Goal: Information Seeking & Learning: Learn about a topic

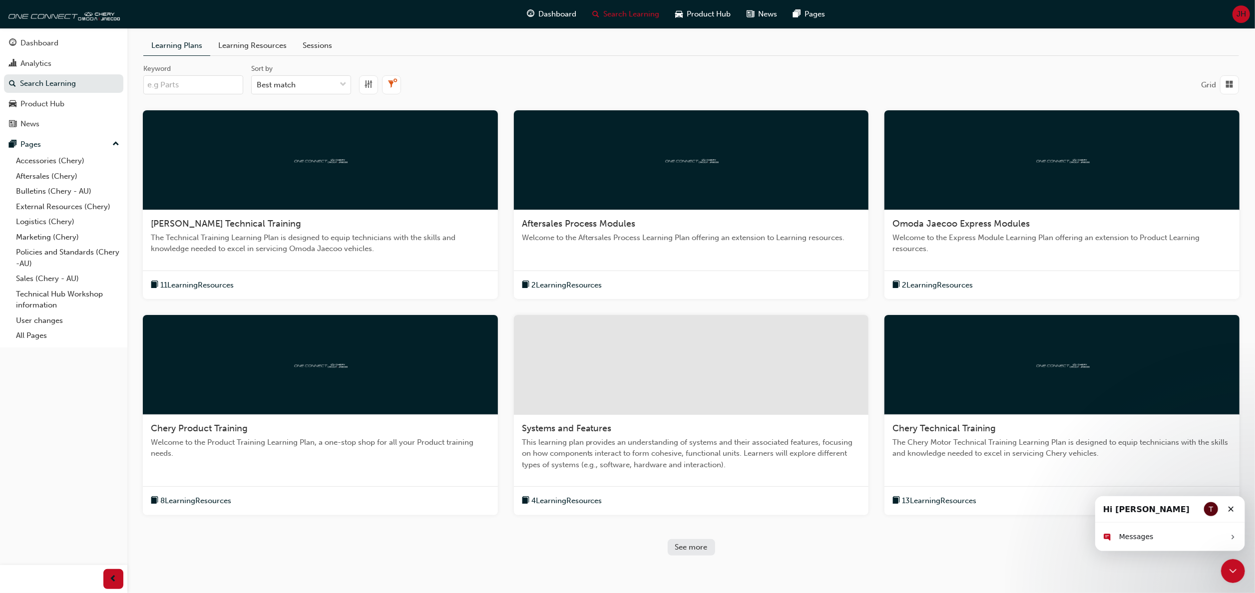
click at [201, 497] on span "8 Learning Resources" at bounding box center [195, 500] width 71 height 11
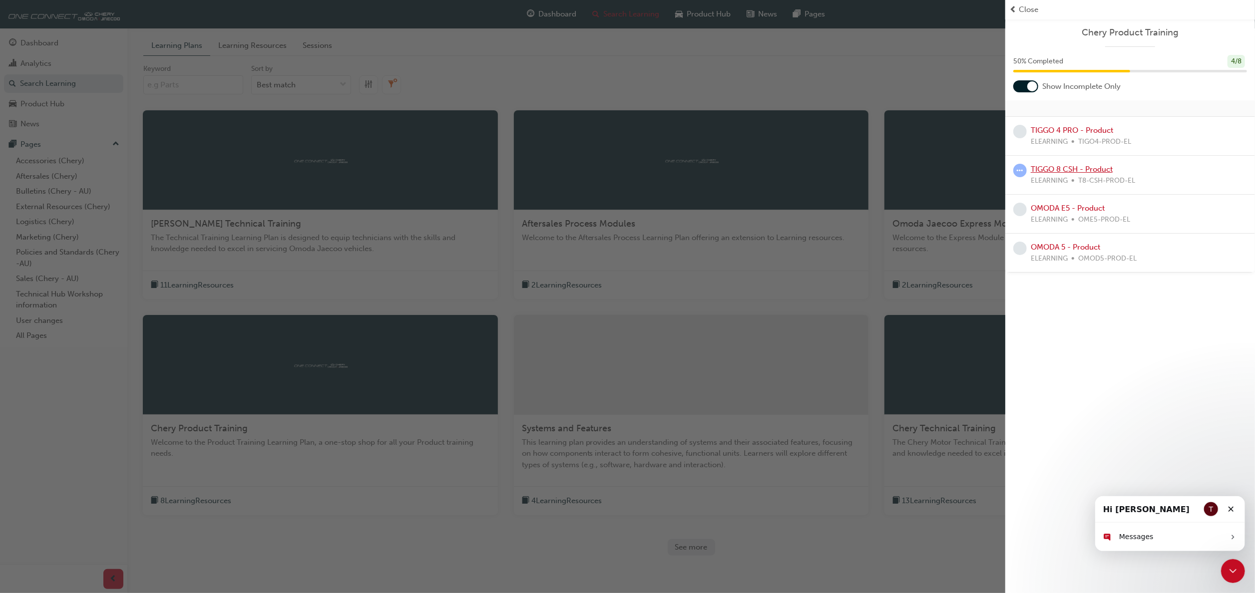
click at [1065, 168] on link "TIGGO 8 CSH - Product" at bounding box center [1071, 169] width 82 height 9
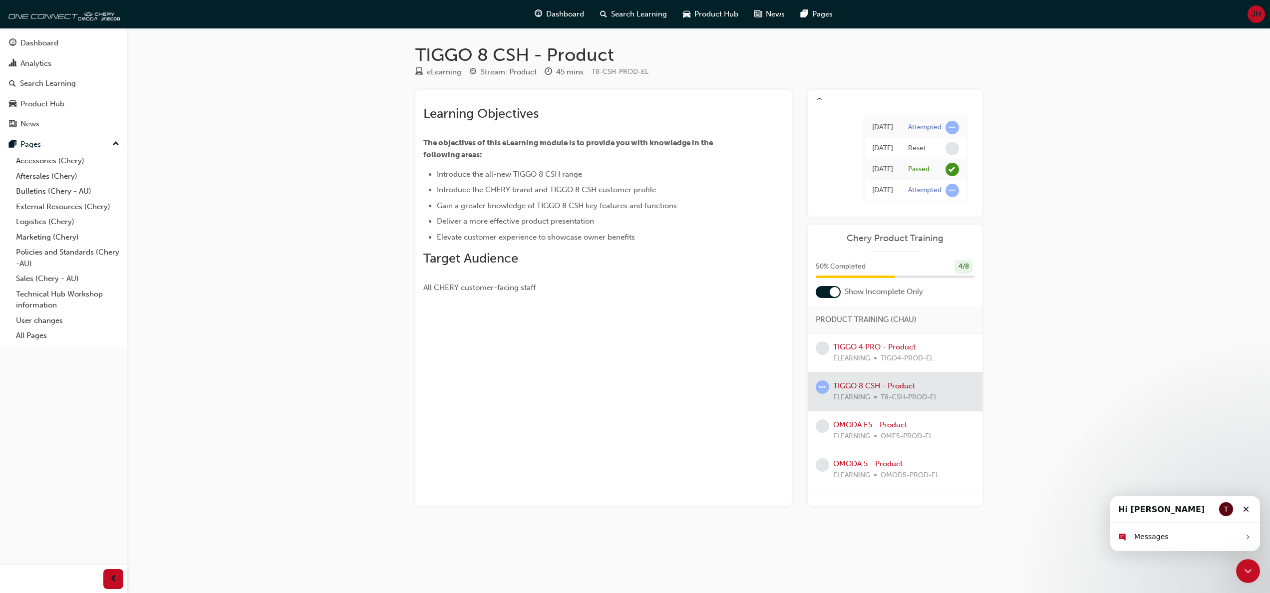
click at [881, 388] on div at bounding box center [895, 391] width 175 height 38
click at [880, 388] on div at bounding box center [895, 391] width 175 height 38
click at [880, 235] on span "Chery Product Training" at bounding box center [895, 238] width 159 height 11
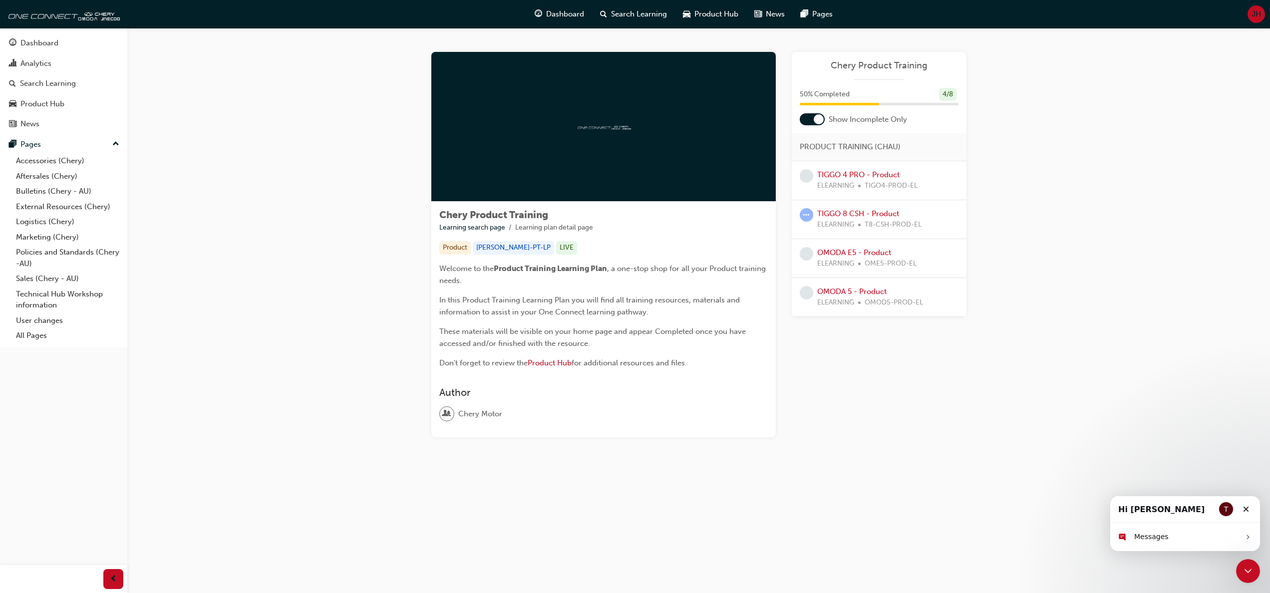
click at [874, 64] on span "Chery Product Training" at bounding box center [879, 65] width 159 height 11
click at [943, 94] on div "4 / 8" at bounding box center [947, 94] width 17 height 13
click at [497, 252] on div "CHAU-PT-LP" at bounding box center [513, 247] width 81 height 13
click at [556, 248] on div "LIVE" at bounding box center [566, 247] width 21 height 13
click at [619, 113] on div at bounding box center [603, 127] width 344 height 150
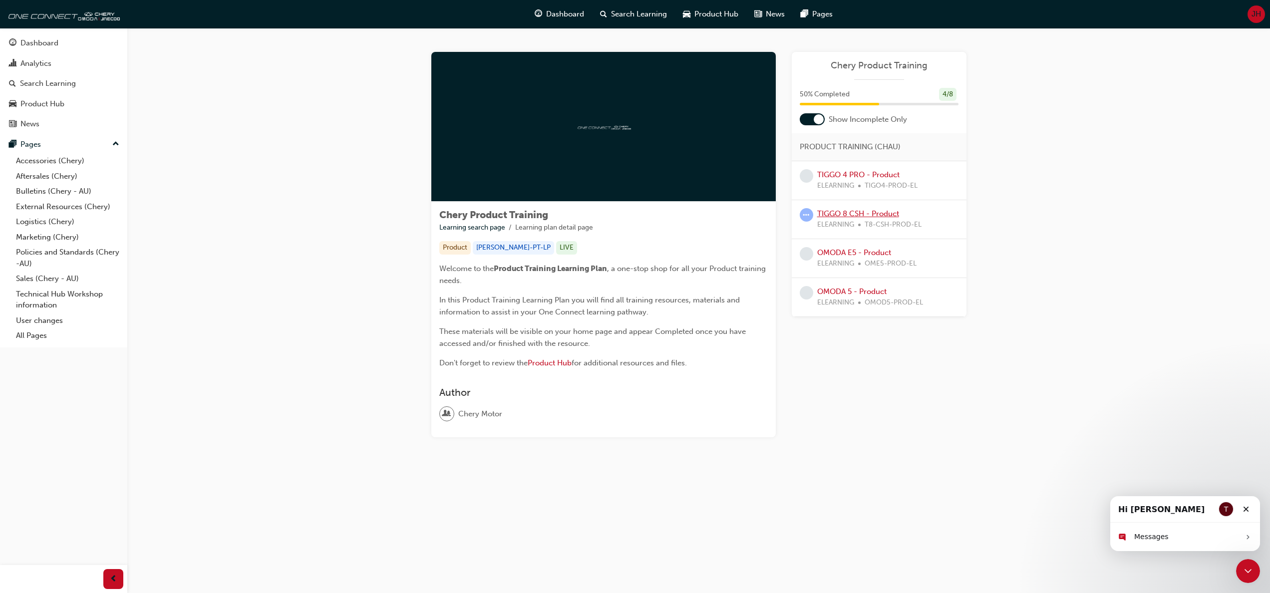
click at [851, 218] on link "TIGGO 8 CSH - Product" at bounding box center [858, 213] width 82 height 9
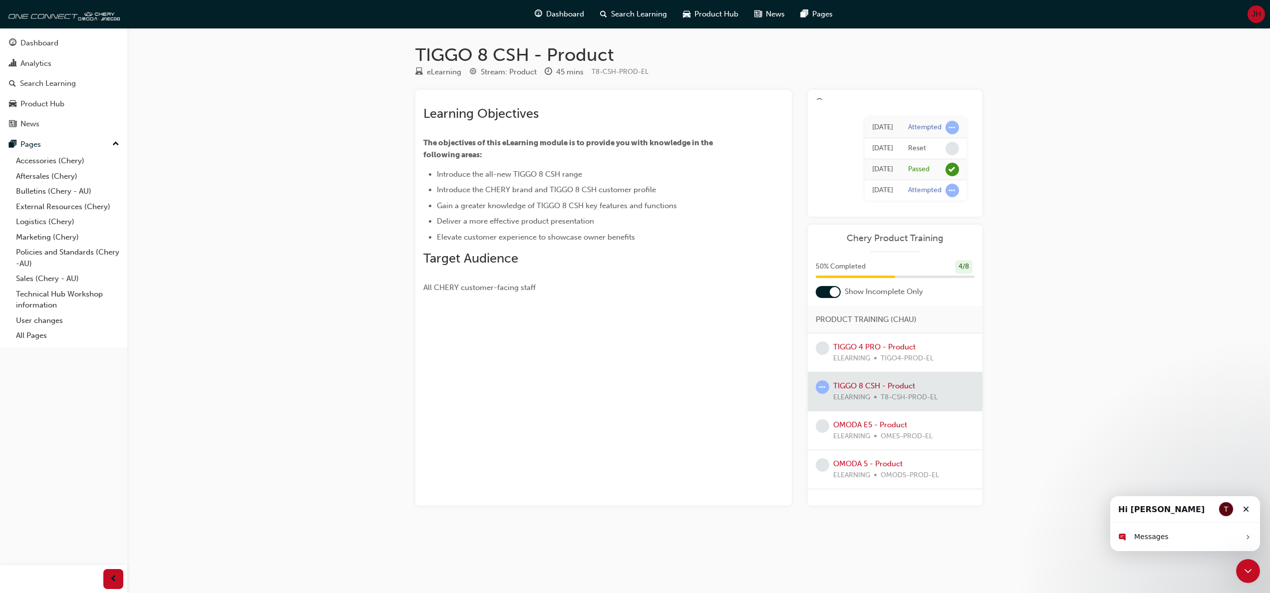
drag, startPoint x: 851, startPoint y: 218, endPoint x: 1151, endPoint y: 266, distance: 303.3
click at [1151, 266] on div "TIGGO 8 CSH - Product eLearning Stream: Product 45 mins T8-CSH-PROD-EL Learning…" at bounding box center [635, 296] width 1270 height 593
drag, startPoint x: 835, startPoint y: 288, endPoint x: 815, endPoint y: 292, distance: 20.3
click at [819, 292] on div at bounding box center [828, 292] width 25 height 12
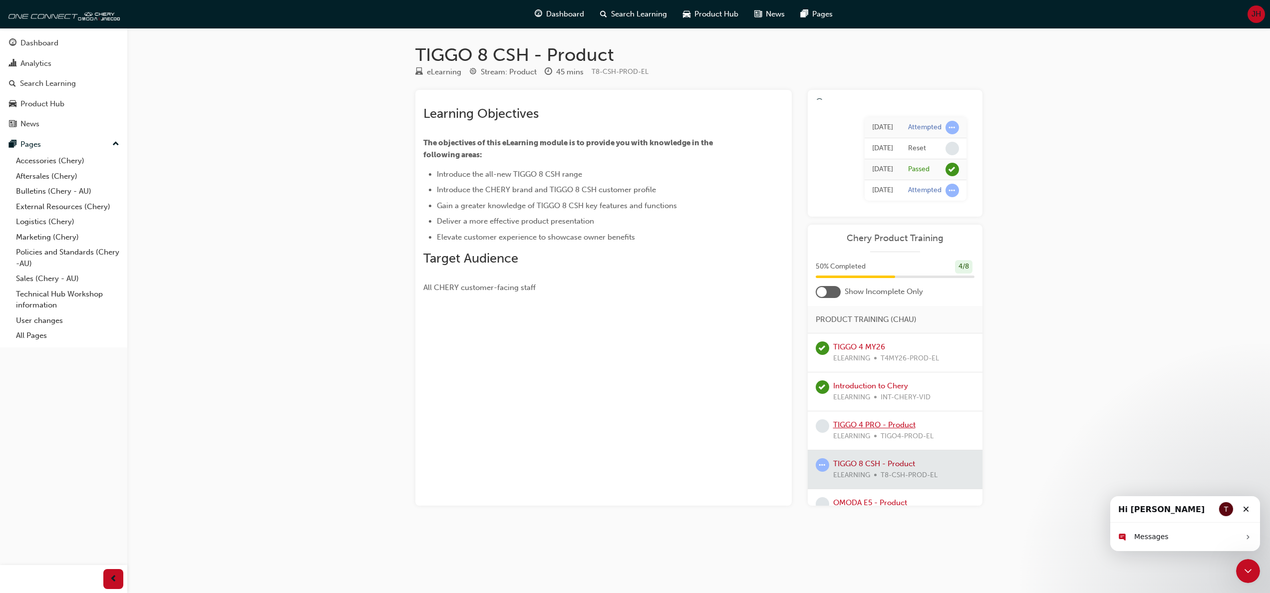
click at [871, 422] on link "TIGGO 4 PRO - Product" at bounding box center [874, 424] width 82 height 9
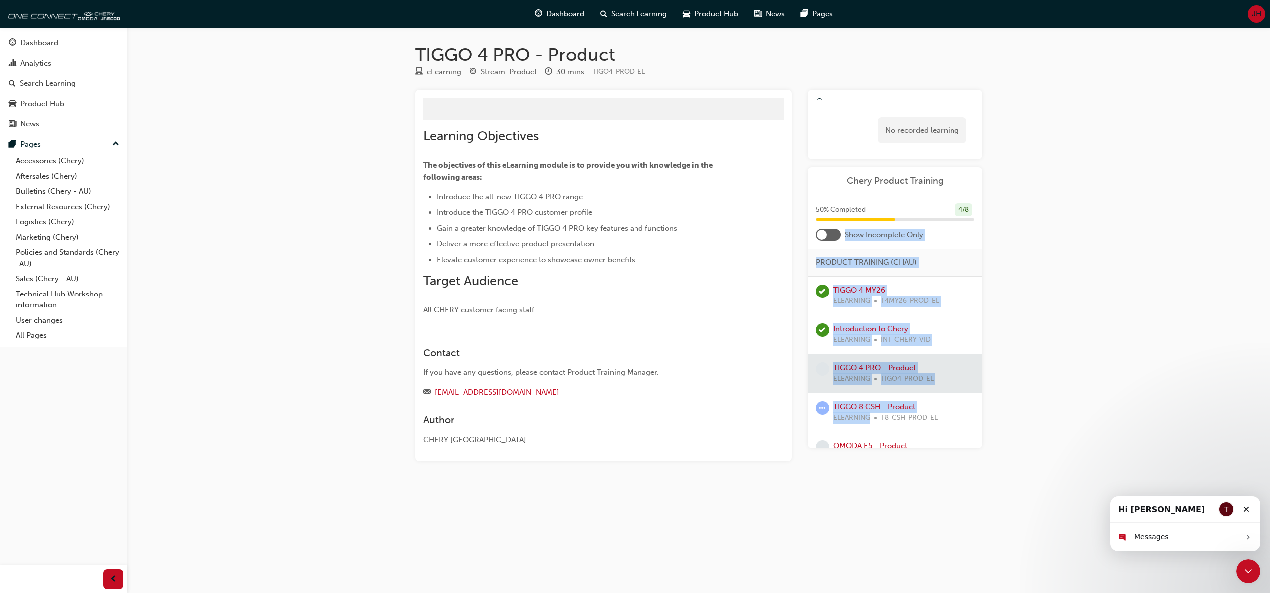
scroll to position [4, 0]
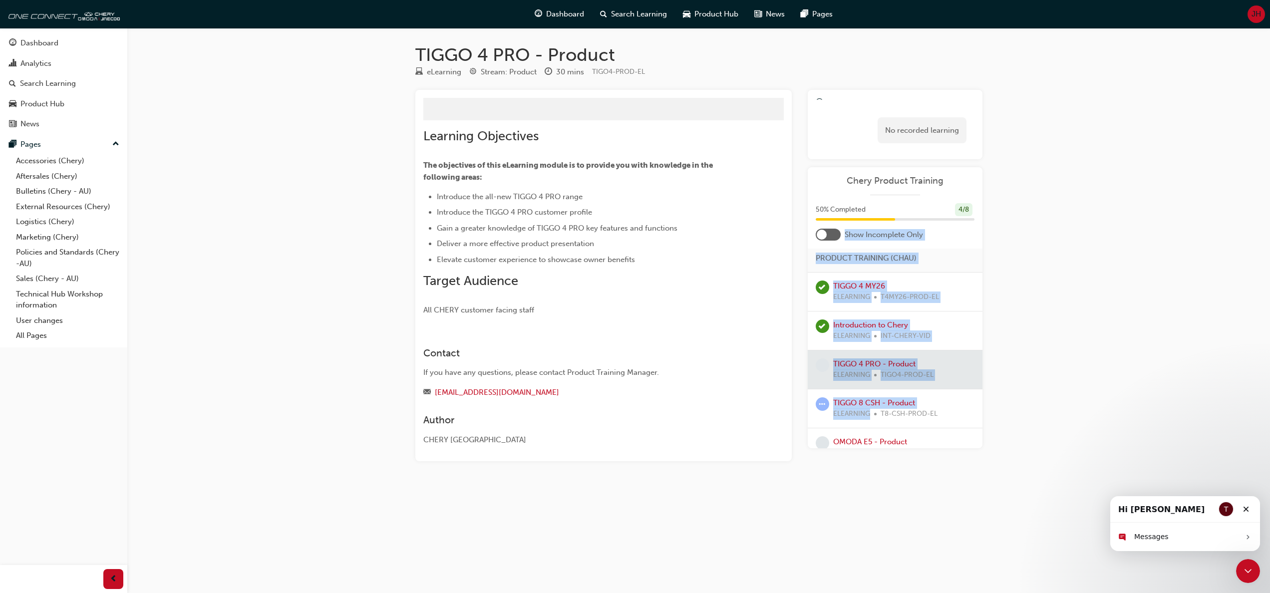
click at [871, 423] on div "TIGGO 4 MY26 ELEARNING T4MY26-PROD-EL Introduction to Chery ELEARNING INT-CHERY…" at bounding box center [895, 429] width 175 height 312
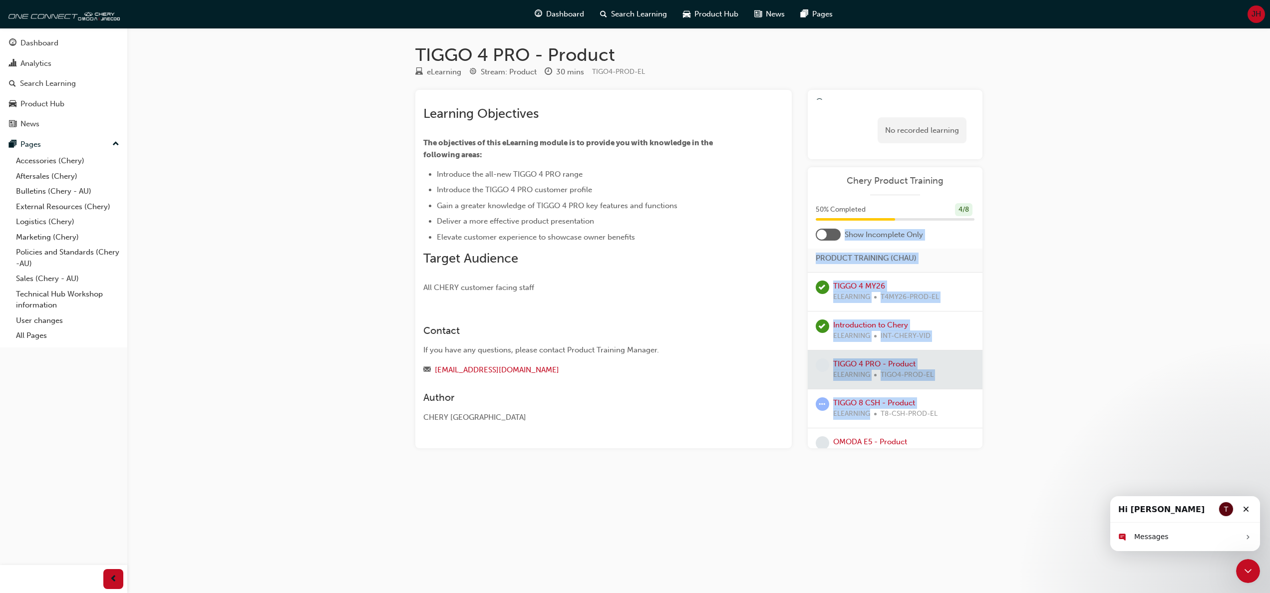
drag, startPoint x: 871, startPoint y: 423, endPoint x: 1065, endPoint y: 263, distance: 251.7
click at [1065, 263] on div "TIGGO 4 PRO - Product eLearning Stream: Product 30 mins TIGO4-PROD-EL Learning …" at bounding box center [635, 296] width 1270 height 593
click at [1140, 508] on div "Hi [PERSON_NAME]" at bounding box center [1161, 508] width 92 height 15
click at [857, 366] on div at bounding box center [895, 369] width 175 height 38
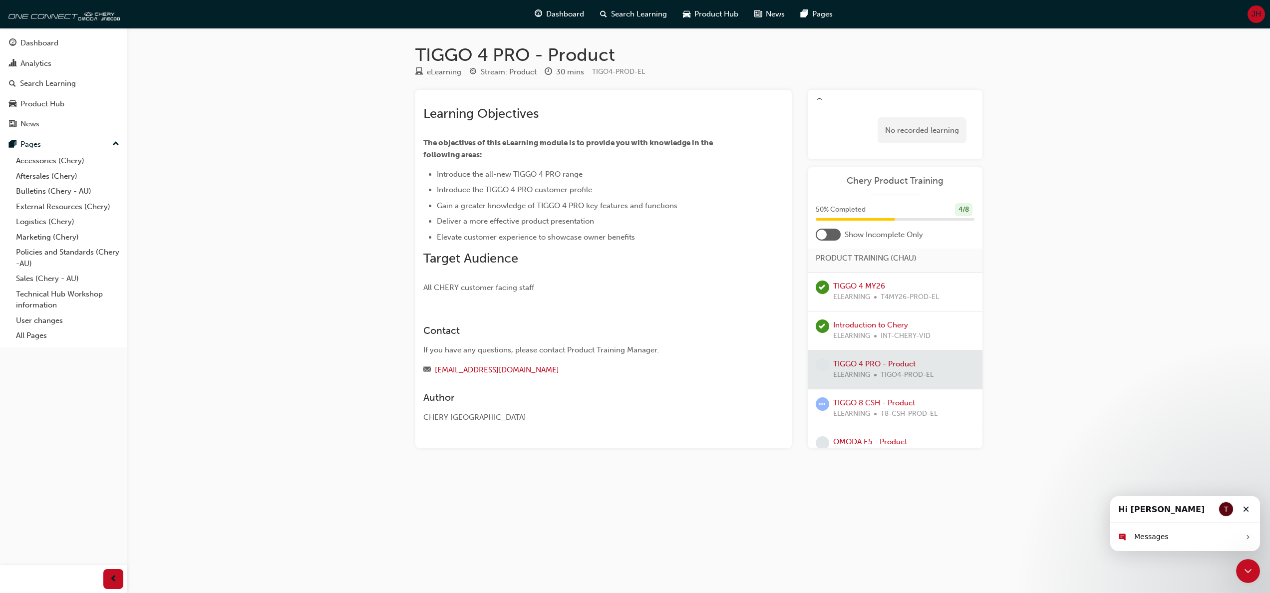
click at [857, 366] on div at bounding box center [895, 369] width 175 height 38
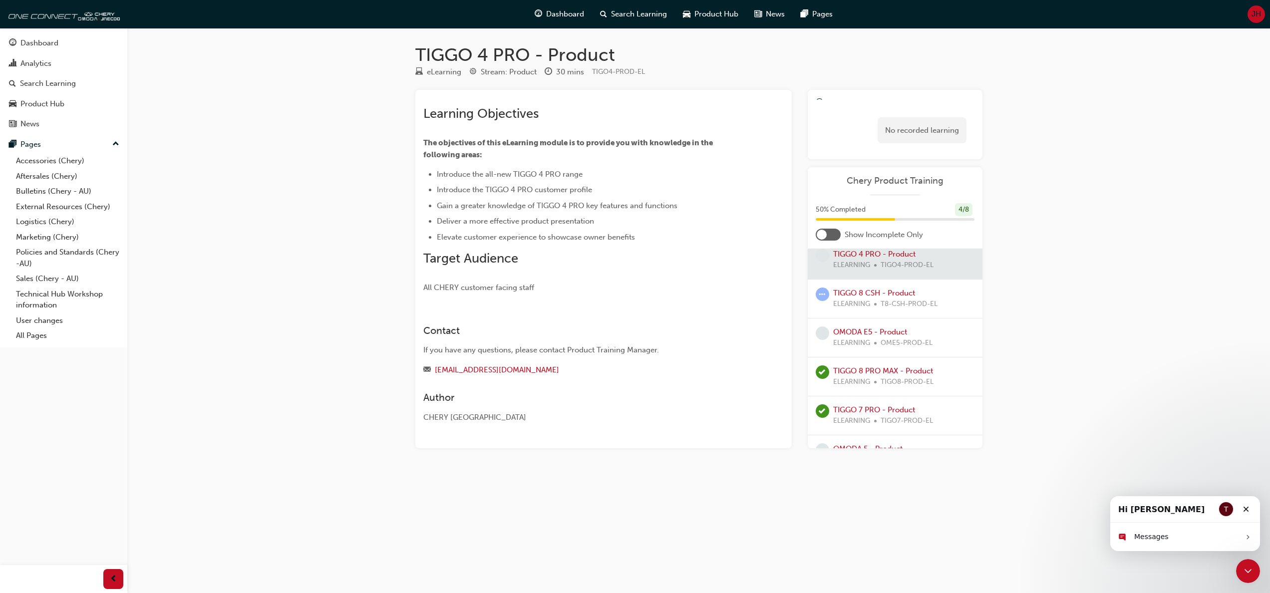
scroll to position [0, 0]
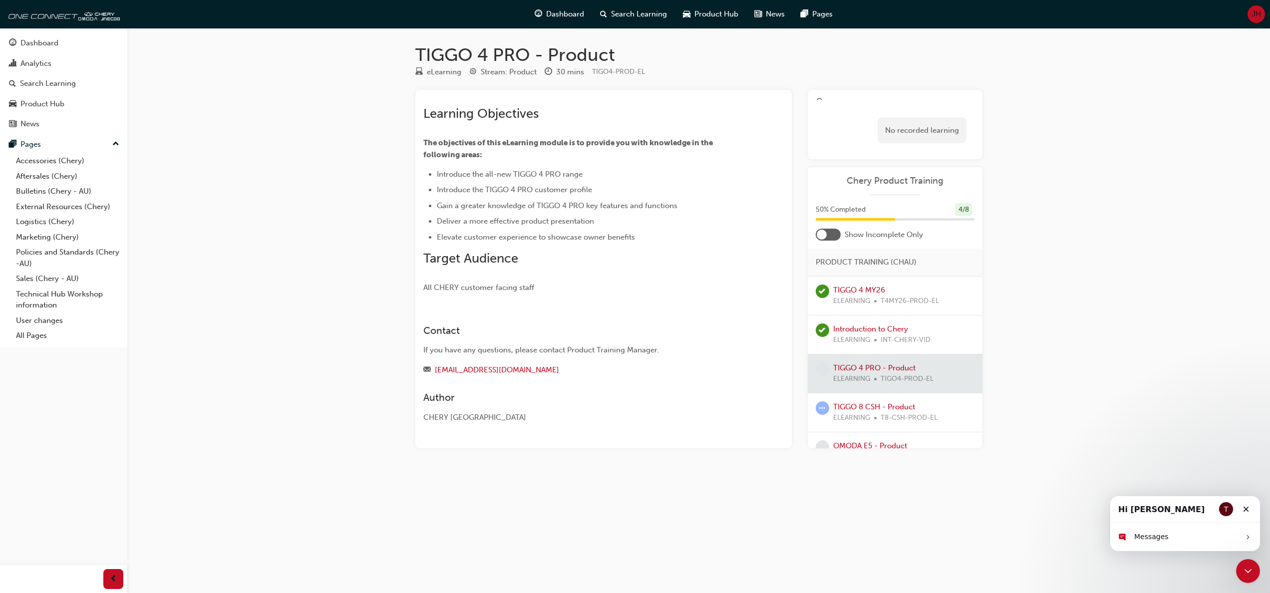
click at [917, 130] on div "No recorded learning" at bounding box center [922, 130] width 89 height 26
click at [34, 86] on div "Search Learning" at bounding box center [48, 83] width 56 height 11
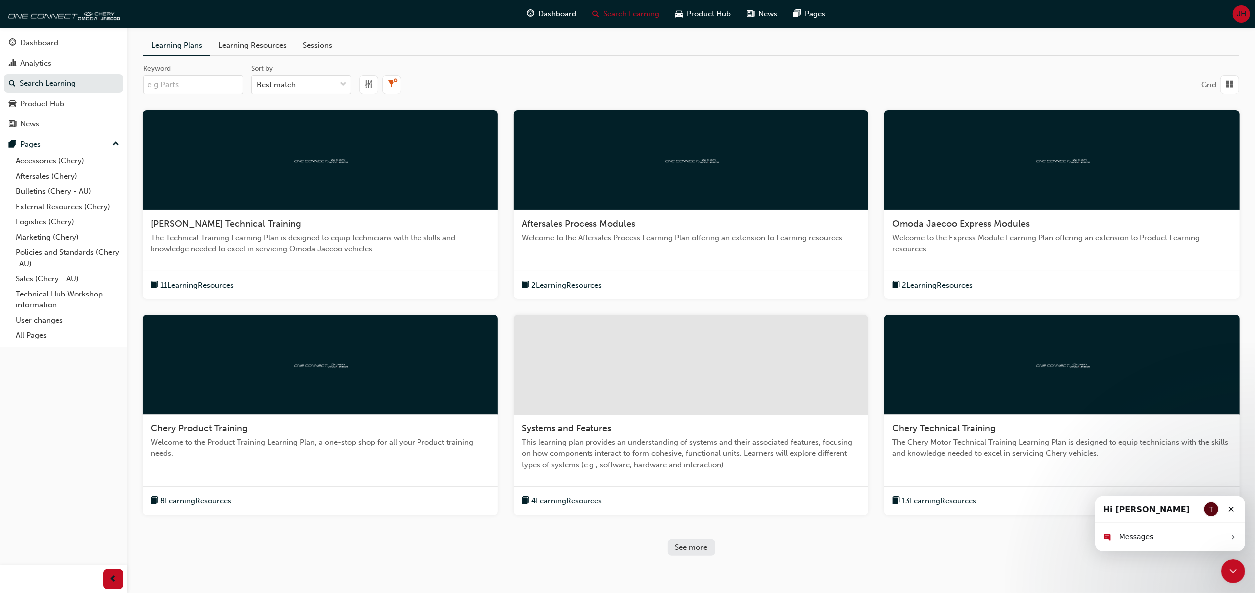
click at [200, 502] on span "8 Learning Resources" at bounding box center [195, 500] width 71 height 11
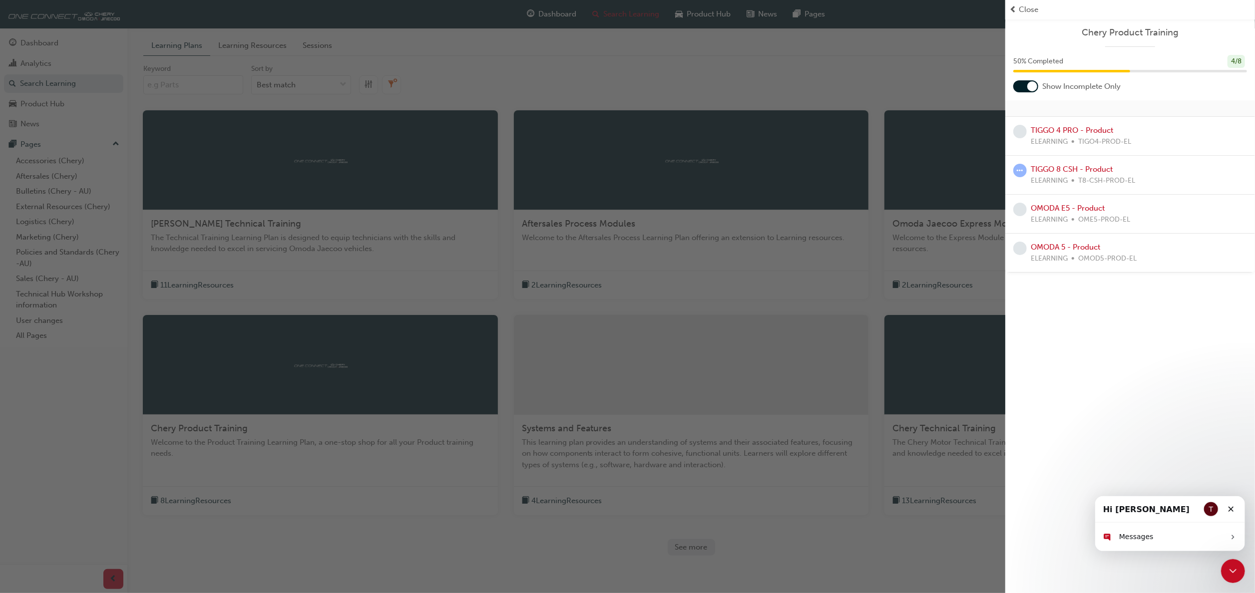
click at [1019, 12] on span "Close" at bounding box center [1027, 9] width 19 height 11
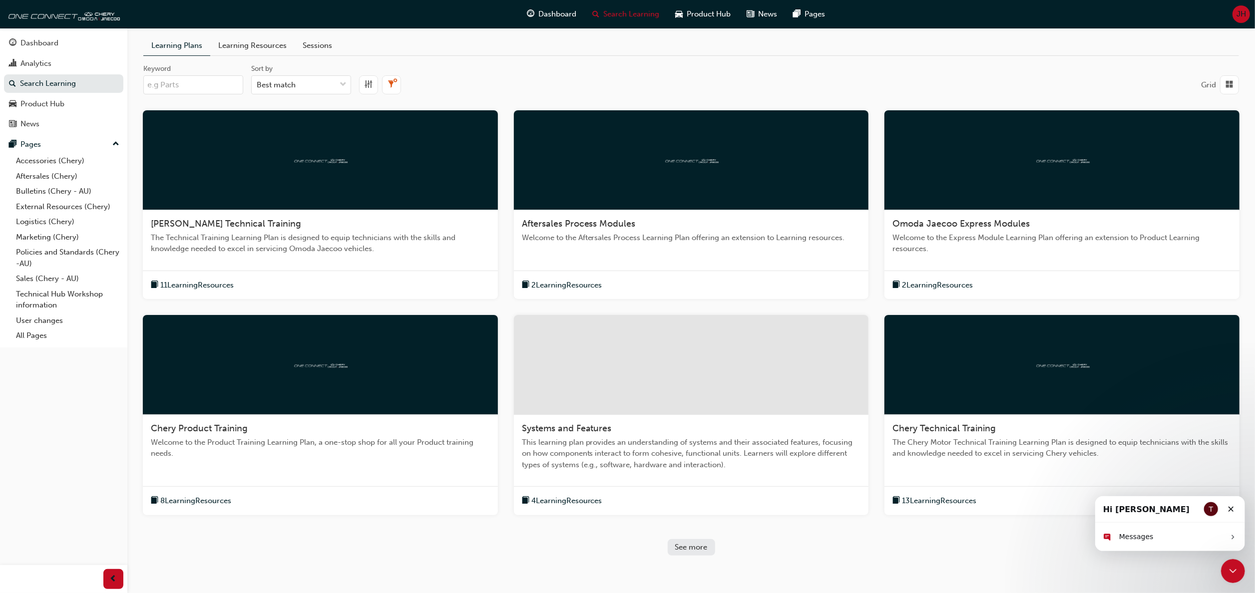
click at [201, 495] on span "8 Learning Resources" at bounding box center [195, 500] width 71 height 11
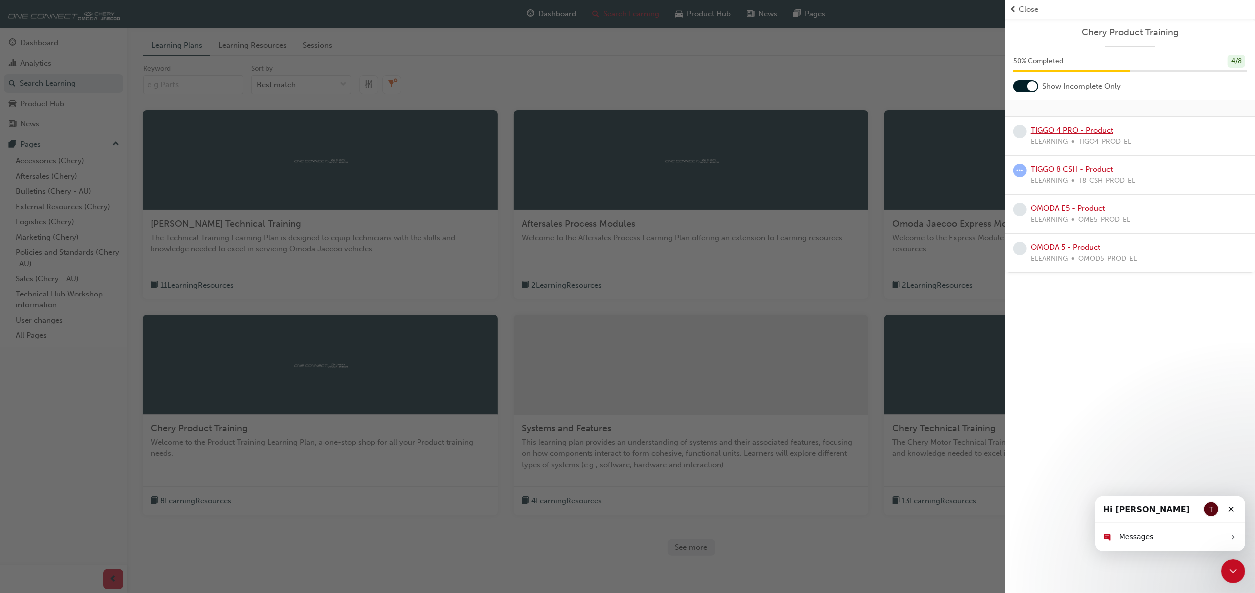
click at [1080, 132] on link "TIGGO 4 PRO - Product" at bounding box center [1071, 130] width 82 height 9
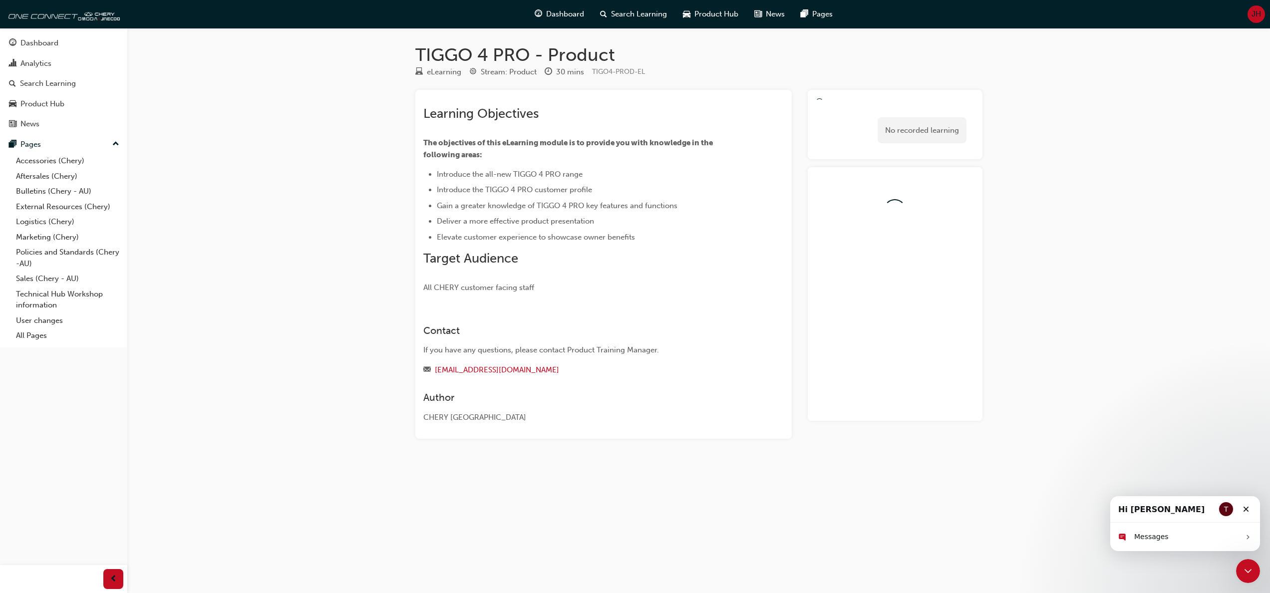
click at [1080, 132] on div "TIGGO 4 PRO - Product eLearning Stream: Product 30 mins TIGO4-PROD-EL Learning …" at bounding box center [635, 296] width 1270 height 593
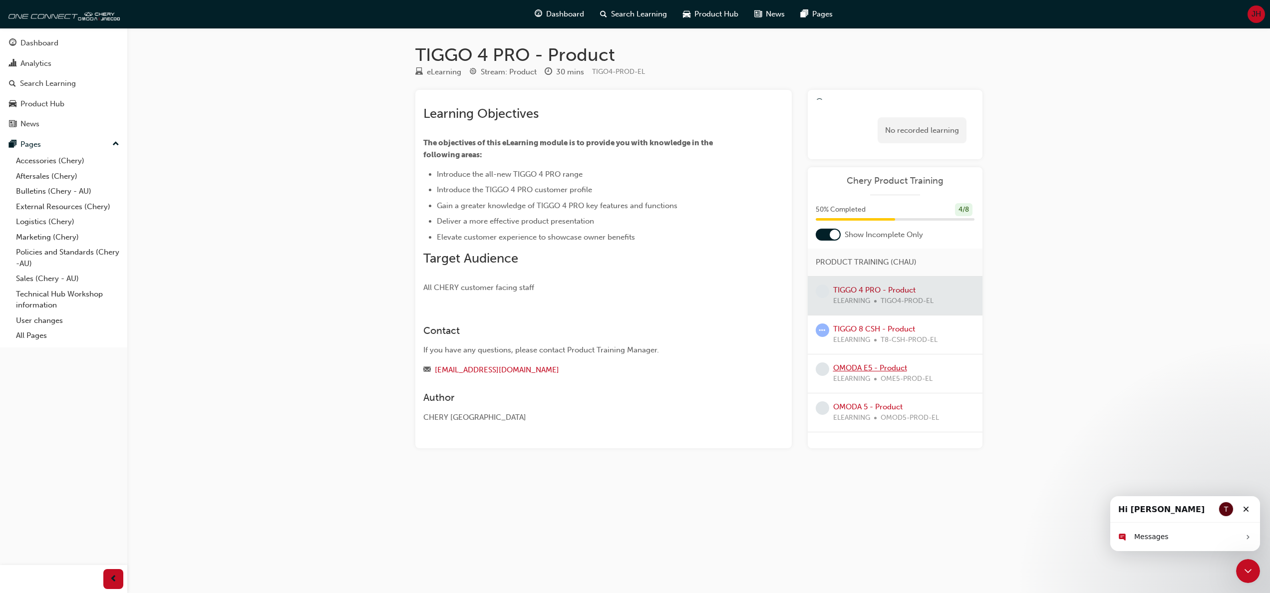
click at [869, 363] on link "OMODA E5 - Product" at bounding box center [870, 367] width 74 height 9
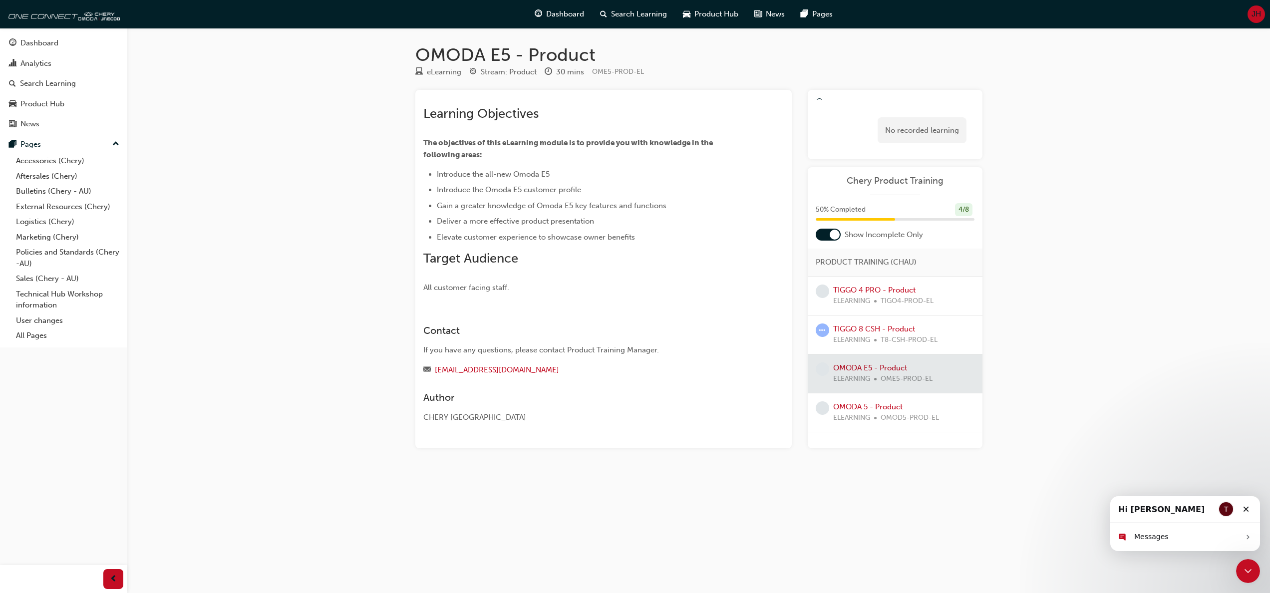
click at [473, 74] on span "target-icon" at bounding box center [472, 72] width 7 height 9
click at [436, 74] on div "eLearning" at bounding box center [444, 71] width 34 height 11
drag, startPoint x: 436, startPoint y: 74, endPoint x: 637, endPoint y: 74, distance: 201.2
click at [637, 74] on span "OME5-PROD-EL" at bounding box center [618, 71] width 52 height 8
click at [35, 84] on div "Search Learning" at bounding box center [48, 83] width 56 height 11
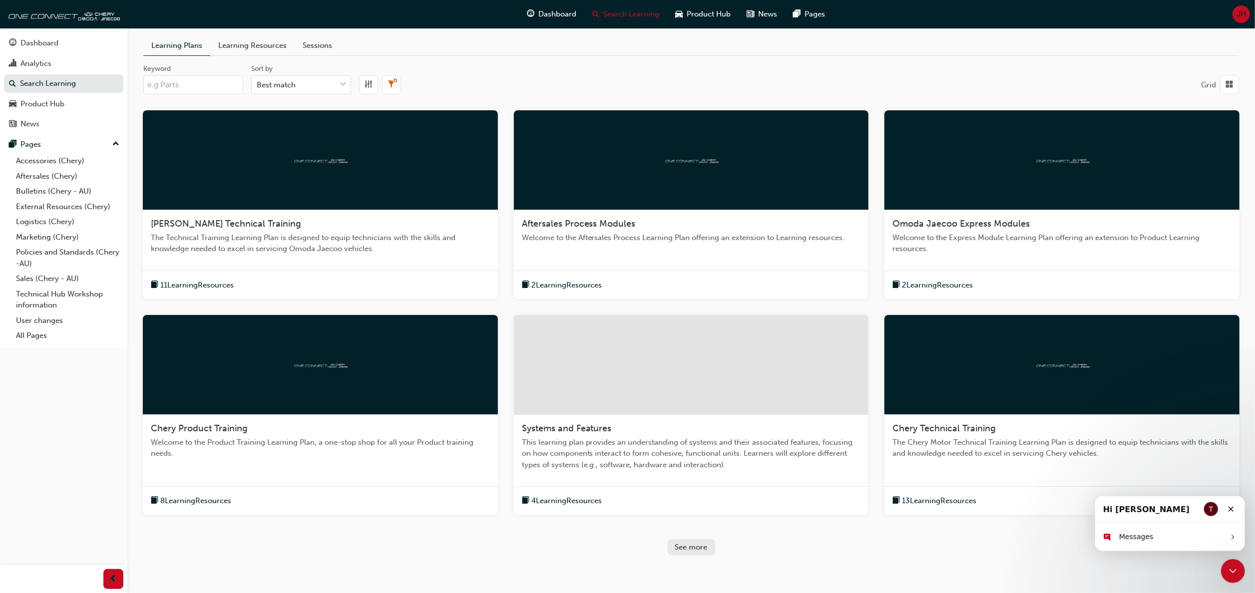
click at [207, 429] on span "Chery Product Training" at bounding box center [199, 428] width 97 height 11
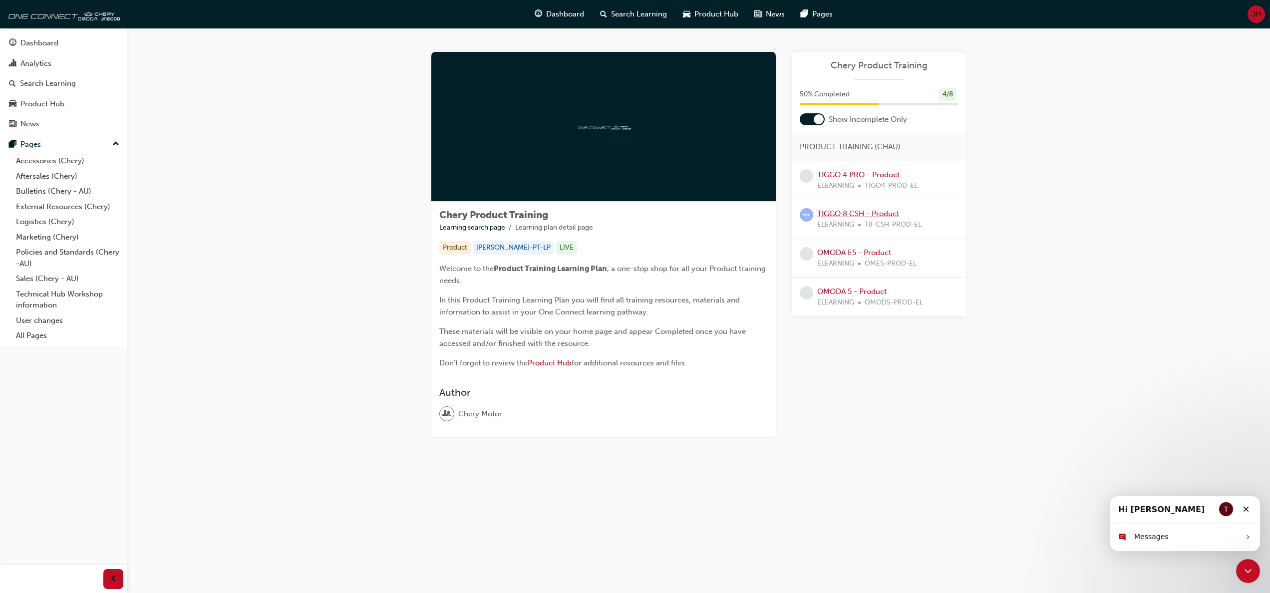
click at [850, 214] on link "TIGGO 8 CSH - Product" at bounding box center [858, 213] width 82 height 9
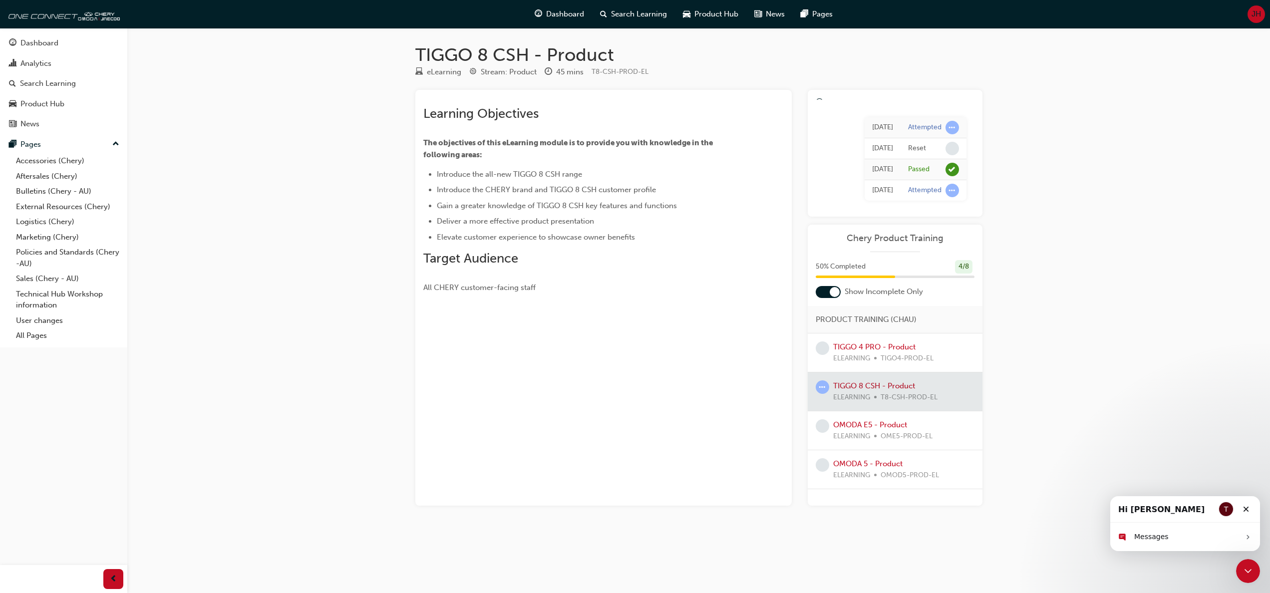
click at [872, 173] on div "Tue 12 Aug 2025" at bounding box center [882, 169] width 21 height 11
click at [873, 384] on div at bounding box center [895, 391] width 175 height 38
click at [824, 387] on span "learningRecordVerb_ATTEMPT-icon" at bounding box center [822, 386] width 13 height 13
click at [871, 426] on link "OMODA E5 - Product" at bounding box center [870, 424] width 74 height 9
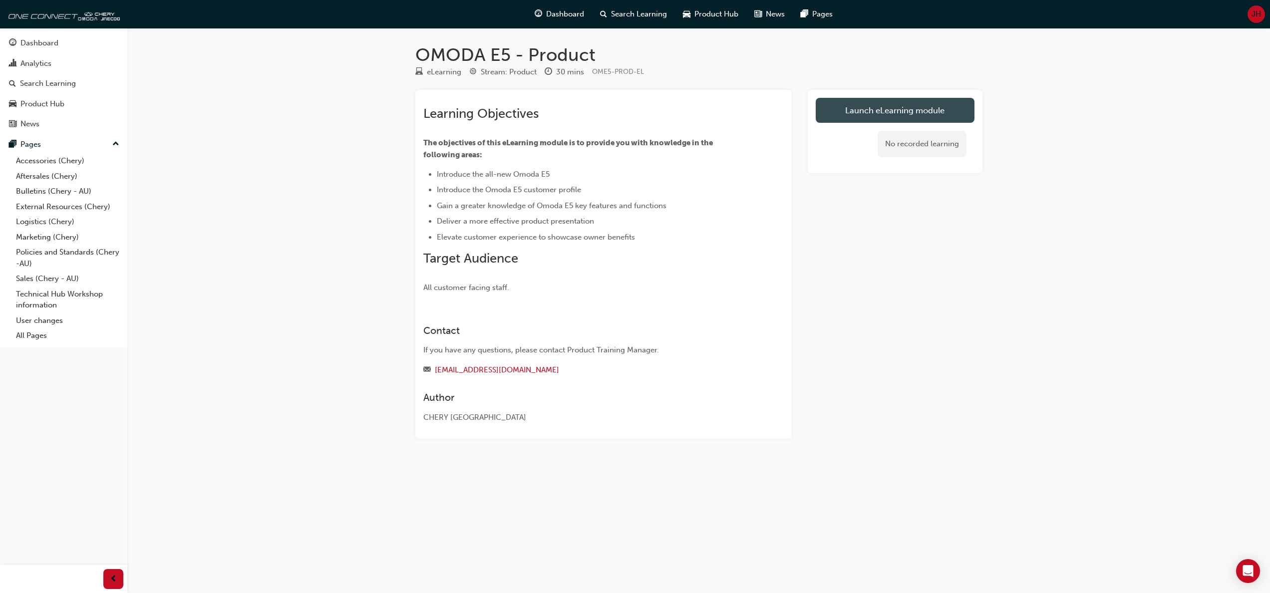
click at [891, 108] on link "Launch eLearning module" at bounding box center [895, 110] width 159 height 25
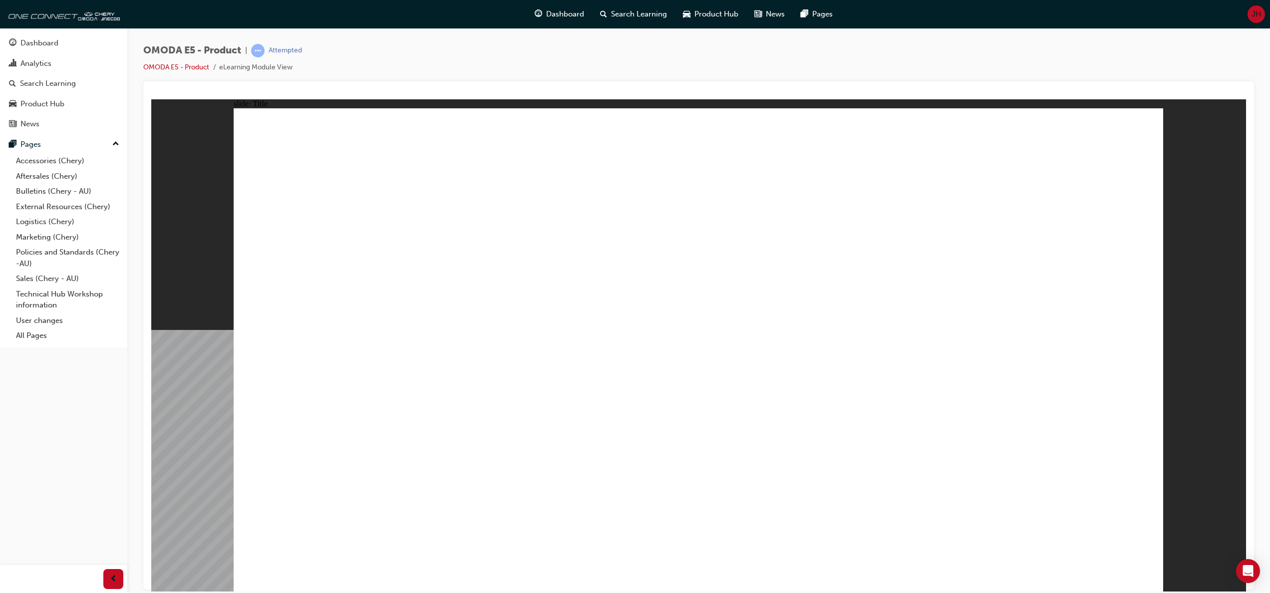
click at [742, 64] on div "OMODA E5 - Product | Attempted OMODA E5 - Product eLearning Module View" at bounding box center [698, 62] width 1111 height 37
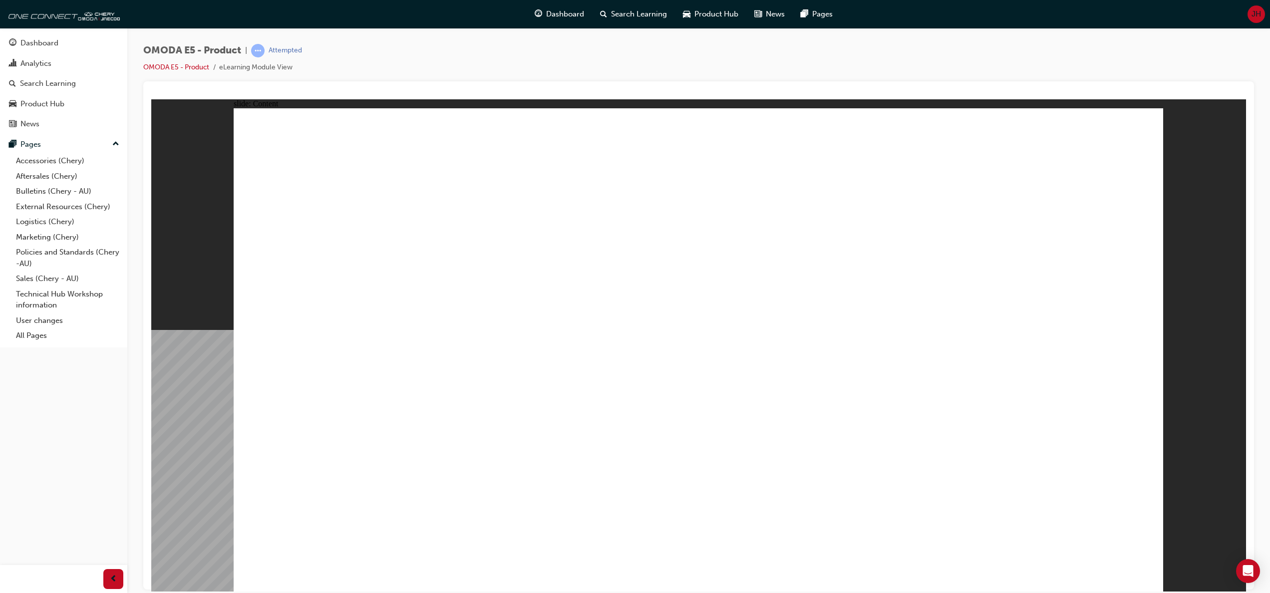
drag, startPoint x: 887, startPoint y: 191, endPoint x: 887, endPoint y: 184, distance: 7.0
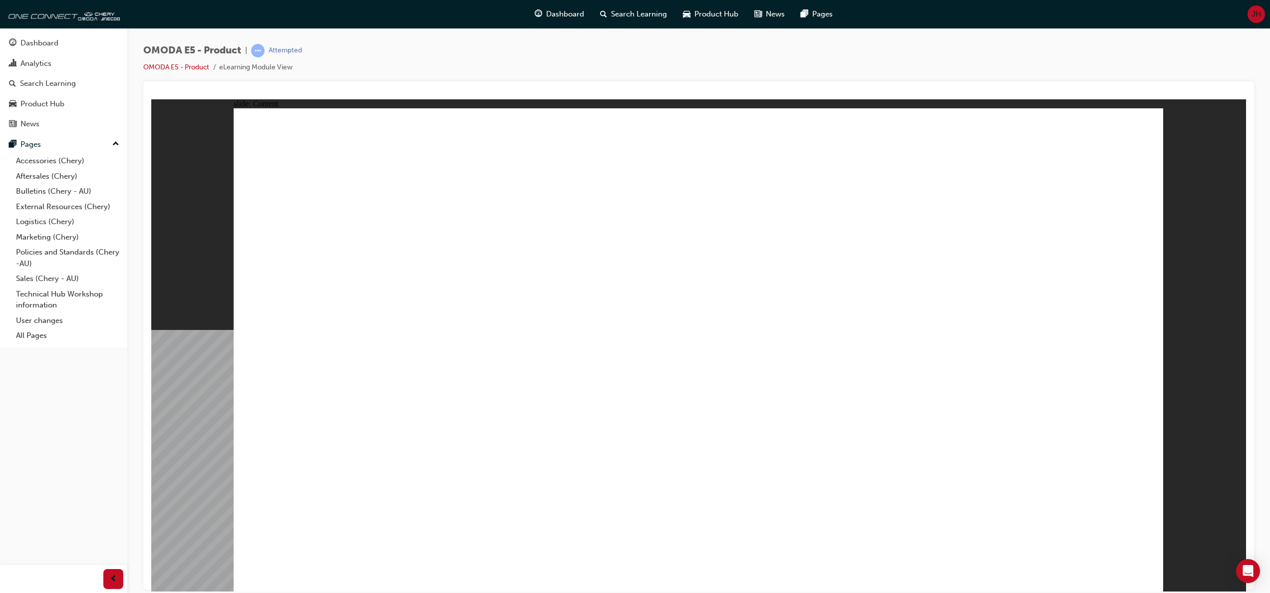
drag, startPoint x: 1033, startPoint y: 399, endPoint x: 1031, endPoint y: 394, distance: 5.6
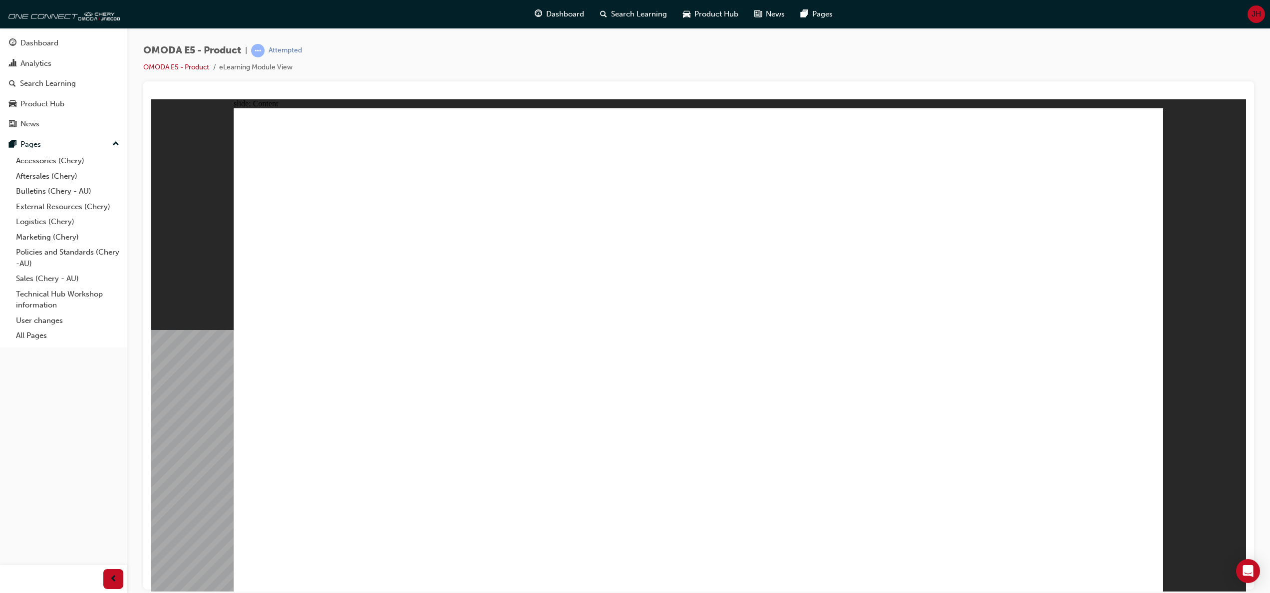
drag, startPoint x: 432, startPoint y: 431, endPoint x: 429, endPoint y: 426, distance: 6.0
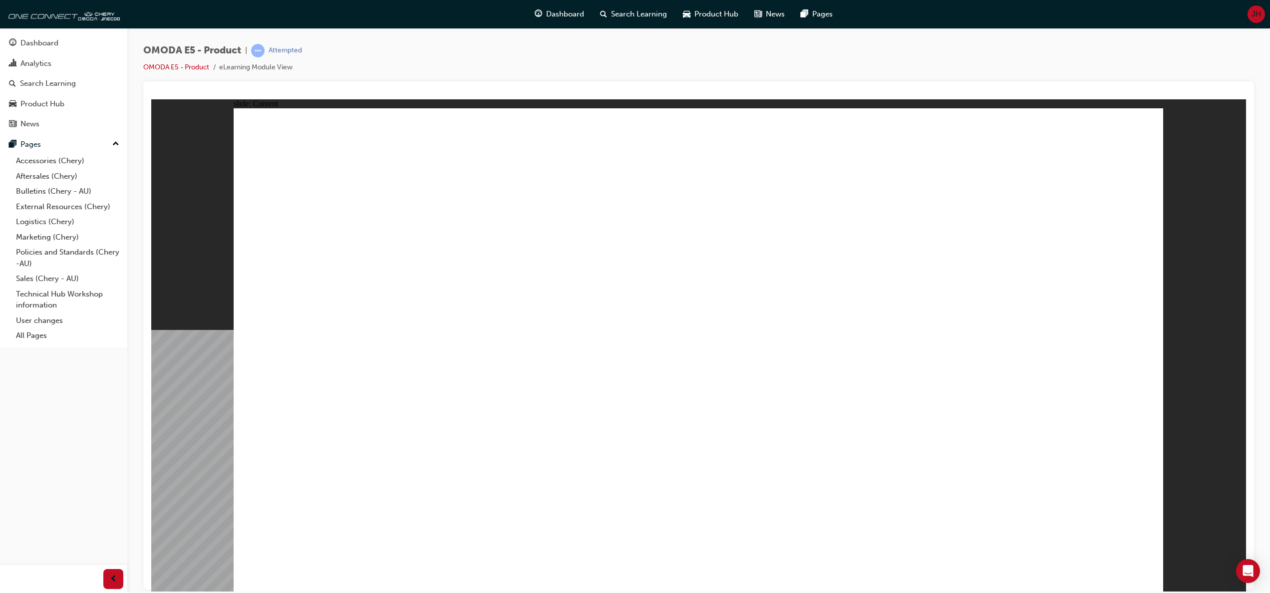
drag, startPoint x: 542, startPoint y: 498, endPoint x: 523, endPoint y: 495, distance: 18.6
drag, startPoint x: 816, startPoint y: 432, endPoint x: 807, endPoint y: 429, distance: 9.0
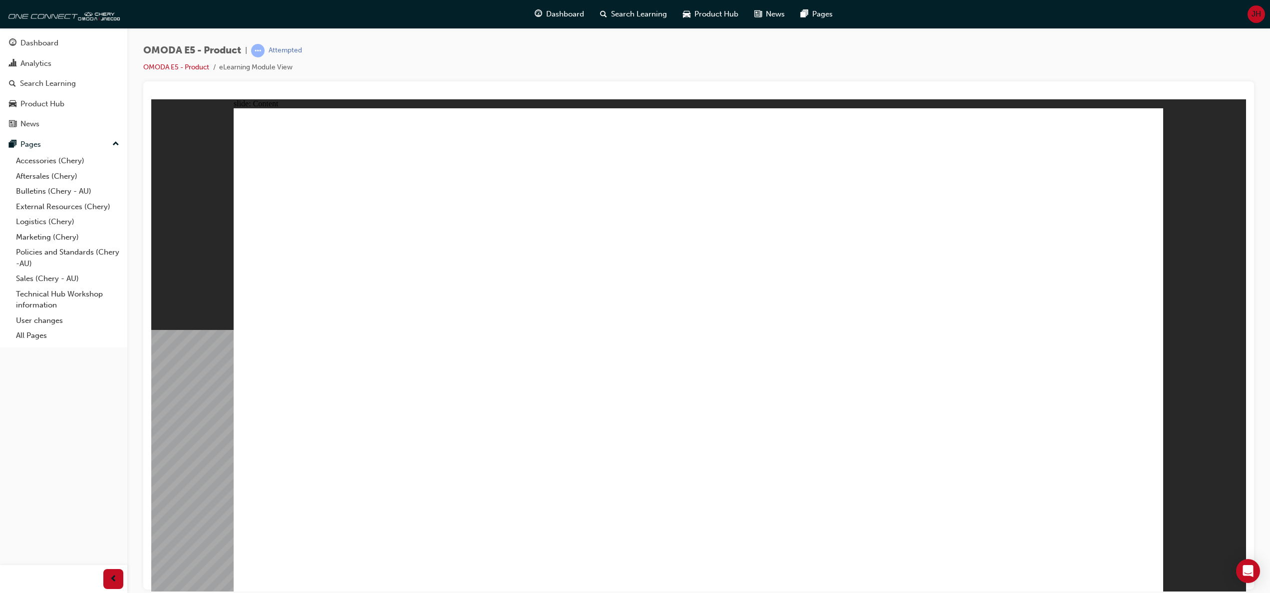
drag, startPoint x: 825, startPoint y: 276, endPoint x: 831, endPoint y: 268, distance: 10.7
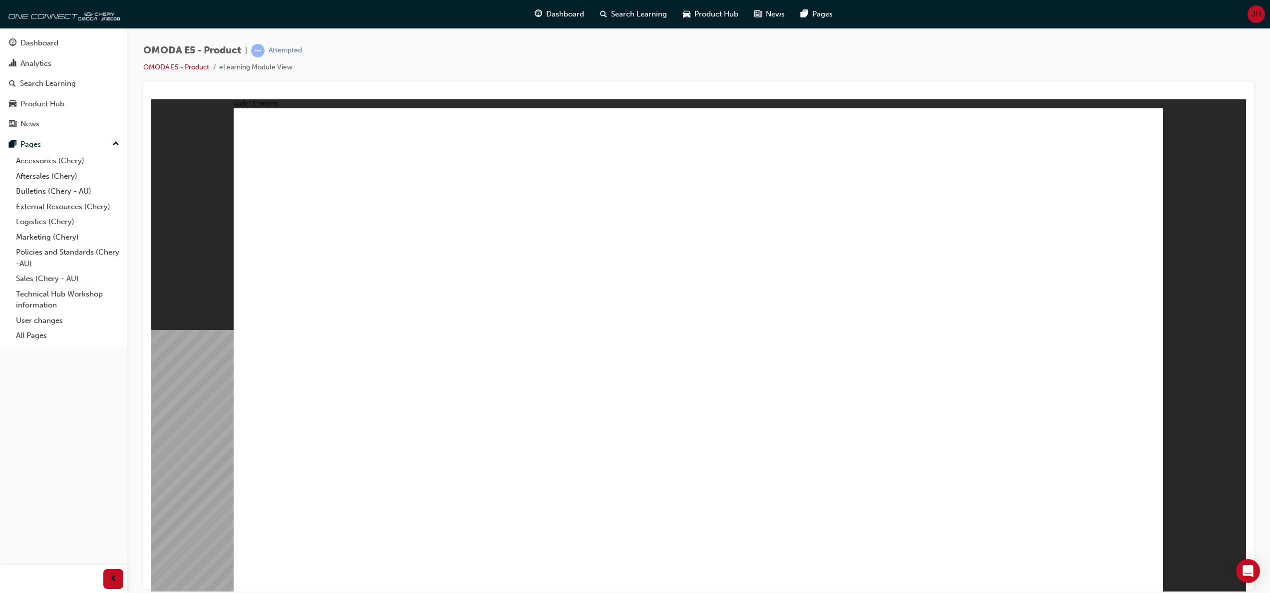
drag, startPoint x: 1133, startPoint y: 577, endPoint x: 1122, endPoint y: 576, distance: 11.0
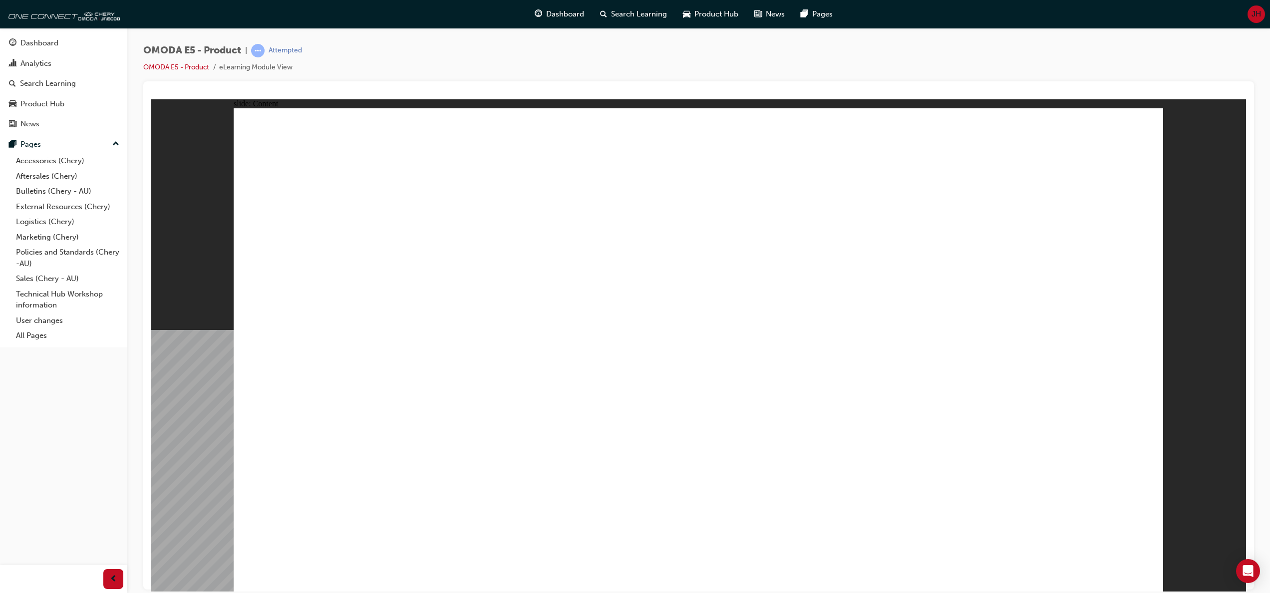
drag, startPoint x: 1093, startPoint y: 474, endPoint x: 1089, endPoint y: 460, distance: 14.5
drag, startPoint x: 956, startPoint y: 375, endPoint x: 637, endPoint y: 278, distance: 334.0
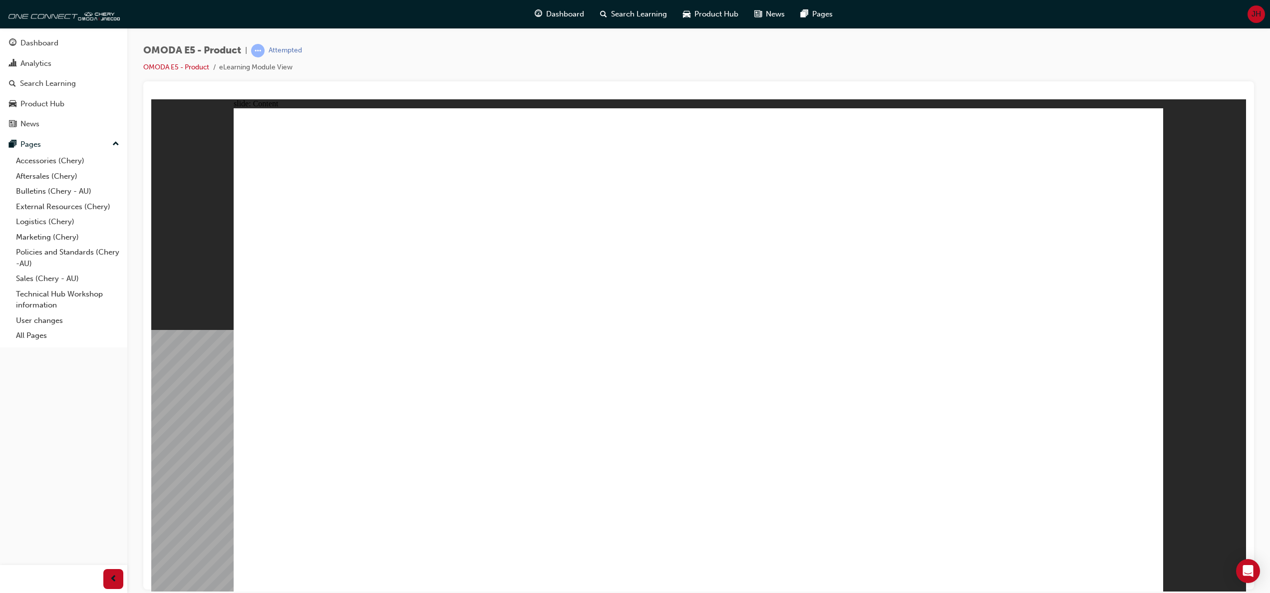
drag, startPoint x: 586, startPoint y: 273, endPoint x: 556, endPoint y: 270, distance: 30.1
drag, startPoint x: 550, startPoint y: 268, endPoint x: 600, endPoint y: 267, distance: 50.4
drag, startPoint x: 1027, startPoint y: 250, endPoint x: 1087, endPoint y: 379, distance: 142.7
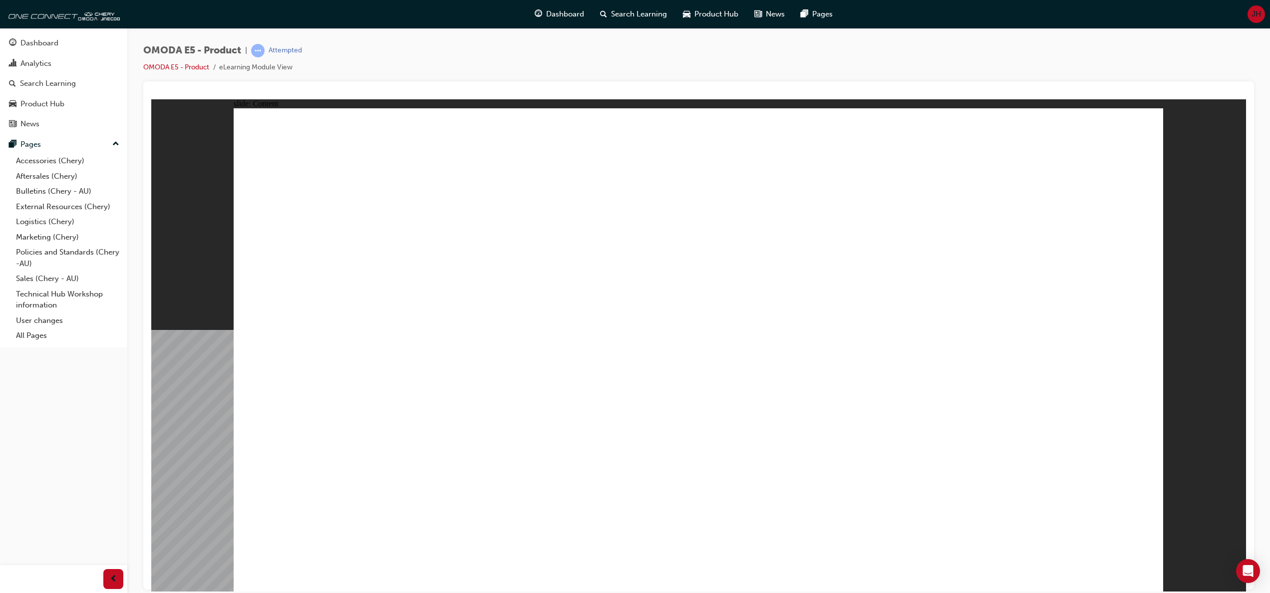
drag, startPoint x: 1246, startPoint y: 566, endPoint x: 1241, endPoint y: 565, distance: 5.5
click at [1244, 565] on div "Open Intercom Messenger" at bounding box center [1248, 571] width 26 height 26
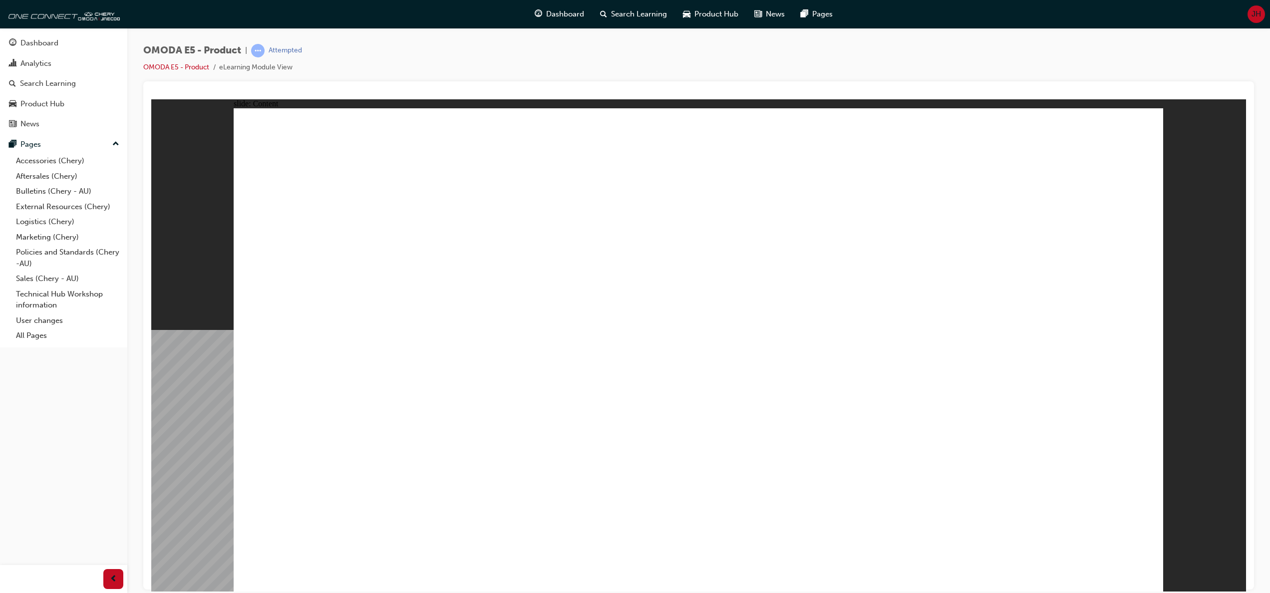
drag, startPoint x: 528, startPoint y: 429, endPoint x: 522, endPoint y: 421, distance: 10.1
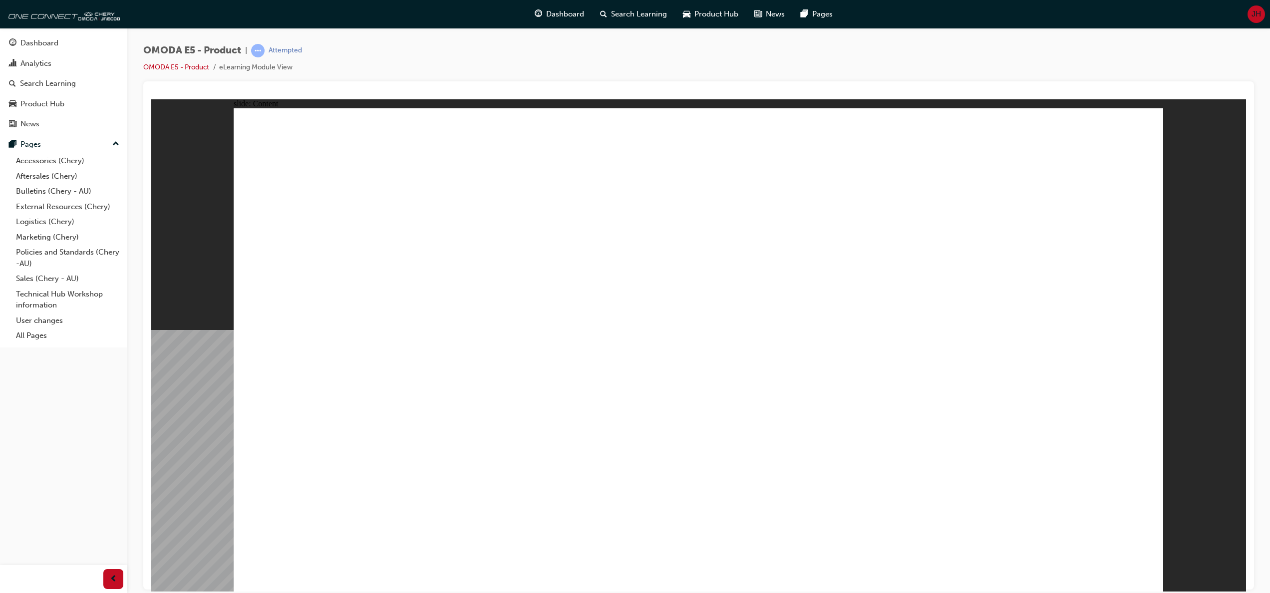
drag, startPoint x: 713, startPoint y: 304, endPoint x: 640, endPoint y: 282, distance: 76.3
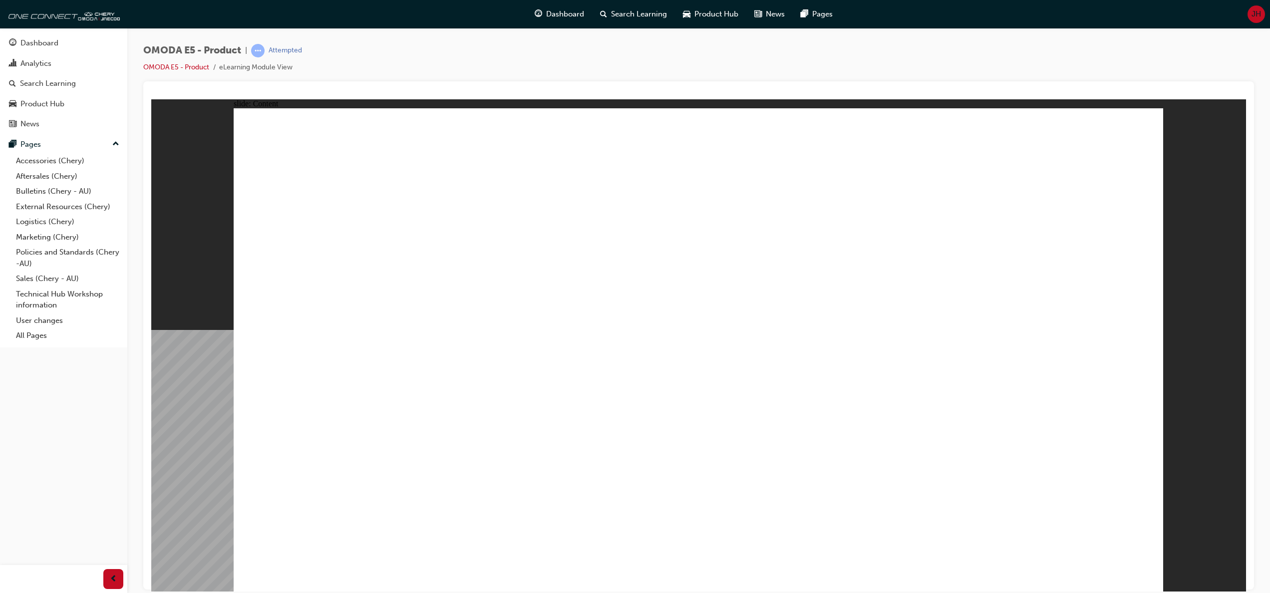
drag, startPoint x: 1147, startPoint y: 117, endPoint x: 1142, endPoint y: 114, distance: 5.4
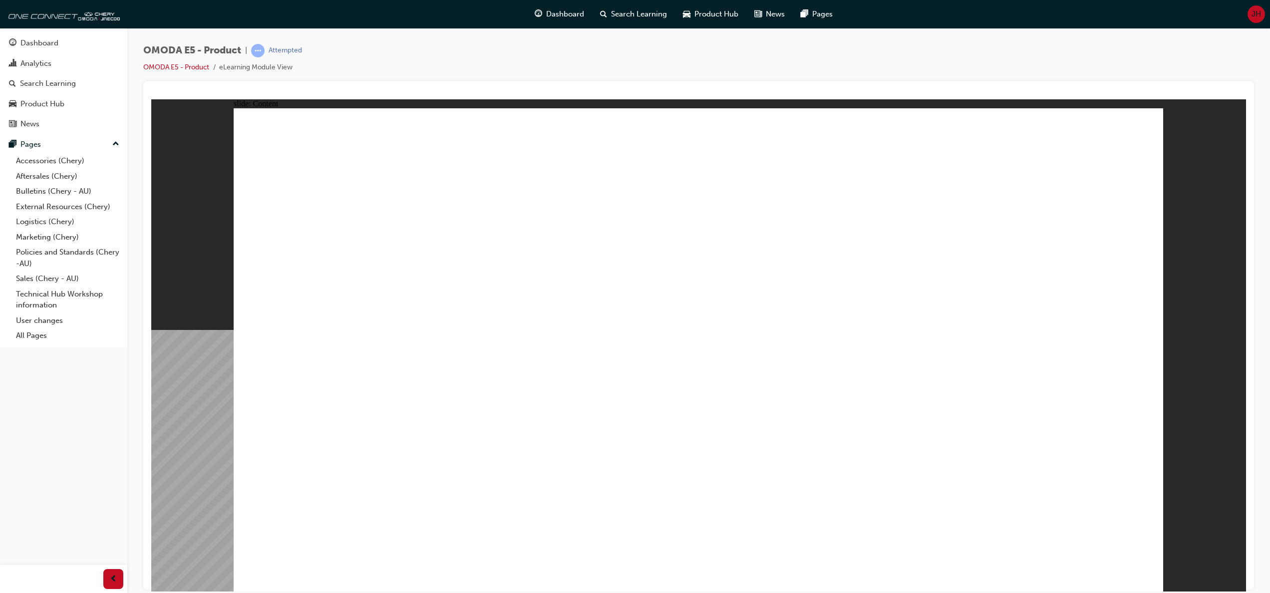
drag, startPoint x: 1139, startPoint y: 573, endPoint x: 1133, endPoint y: 568, distance: 7.8
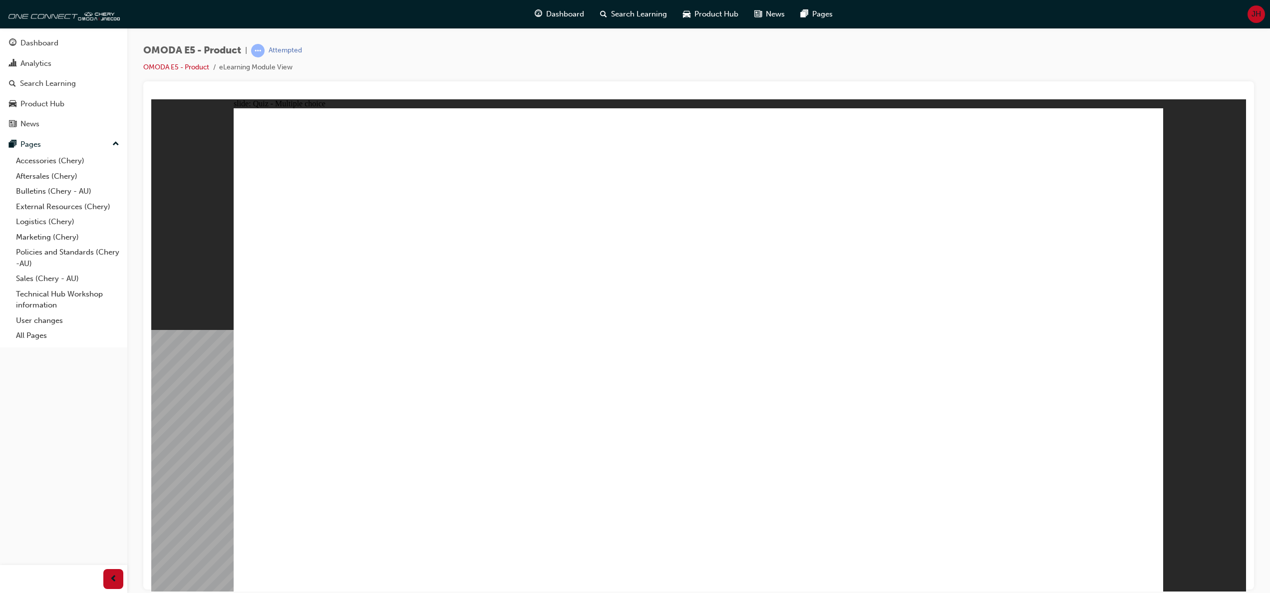
radio input "true"
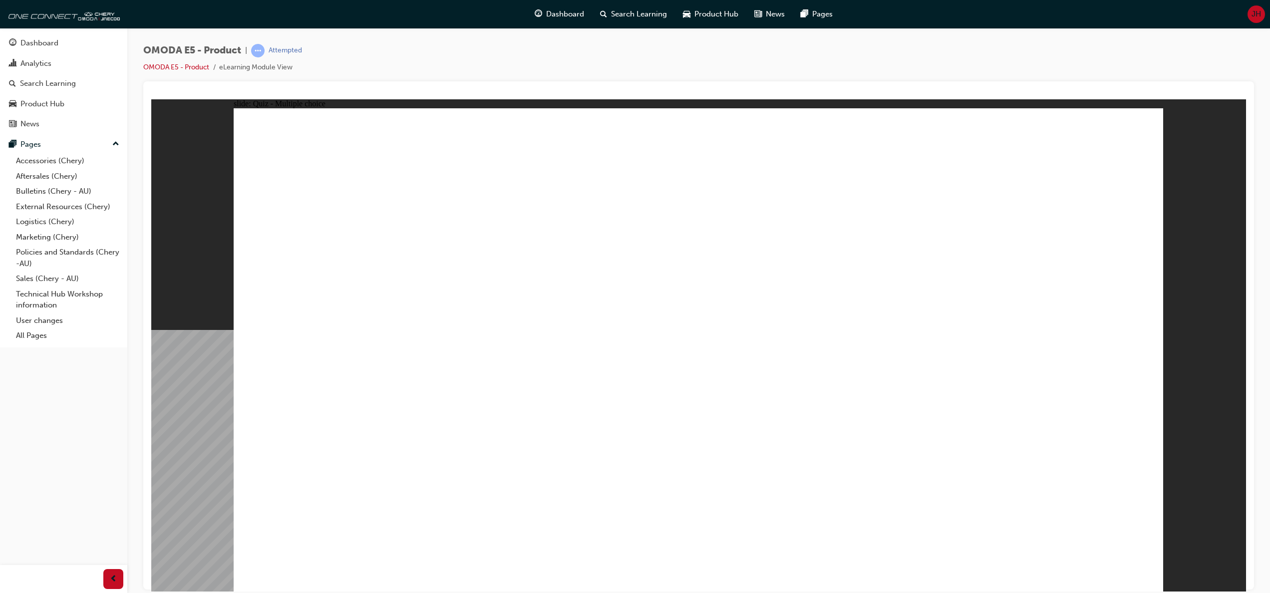
radio input "true"
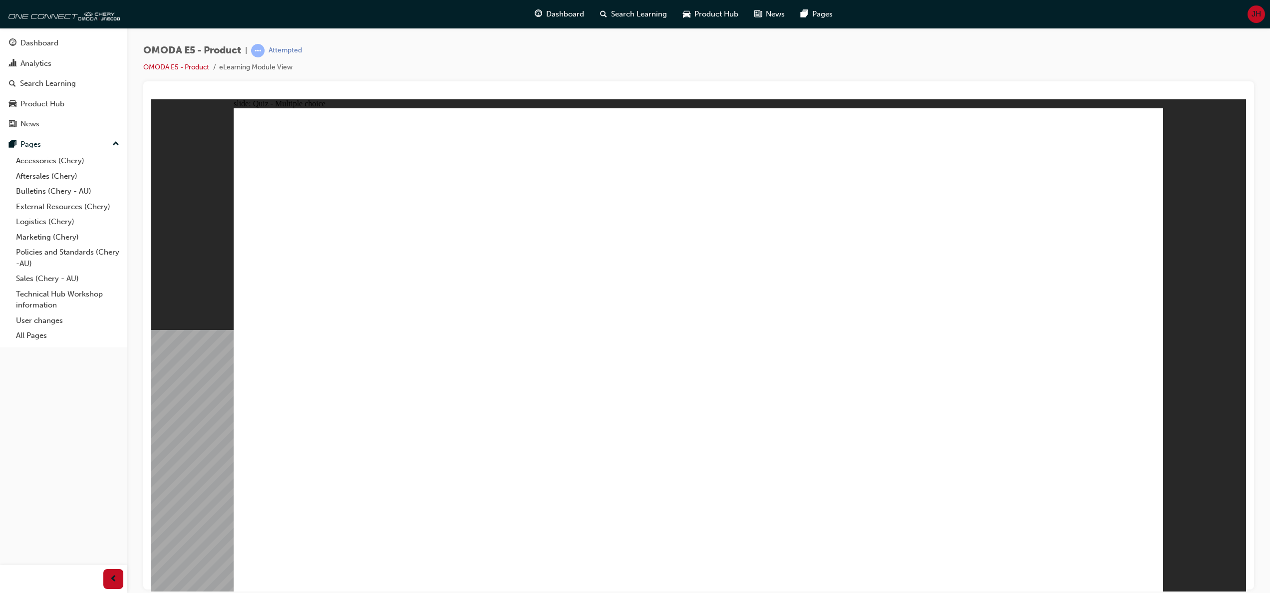
radio input "true"
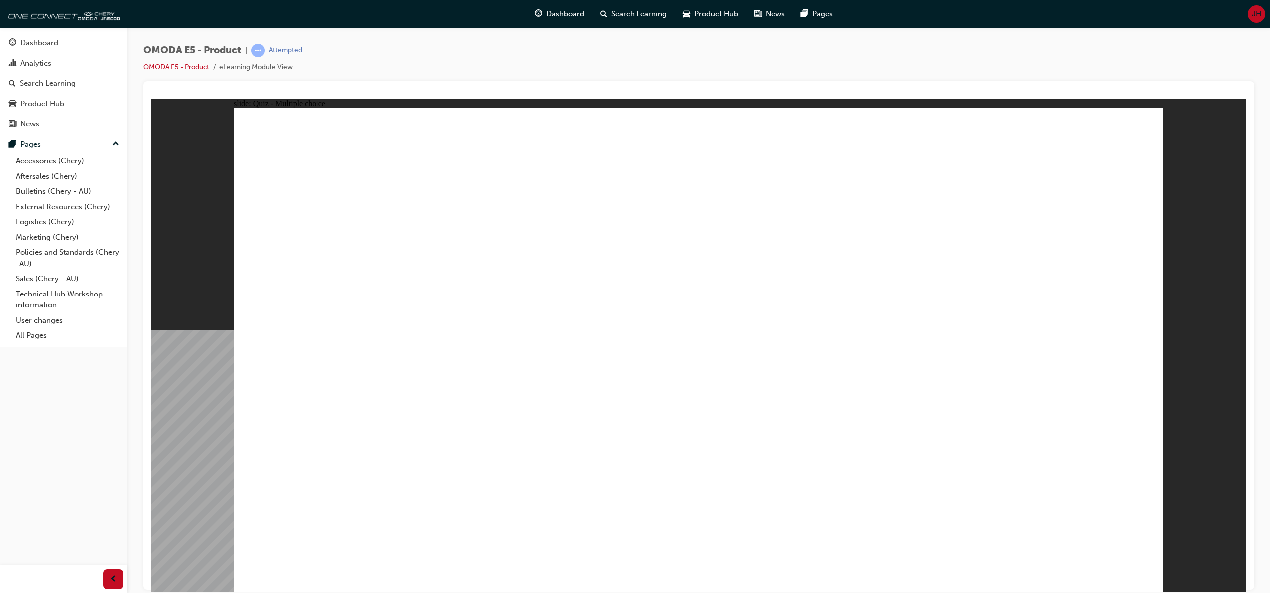
radio input "true"
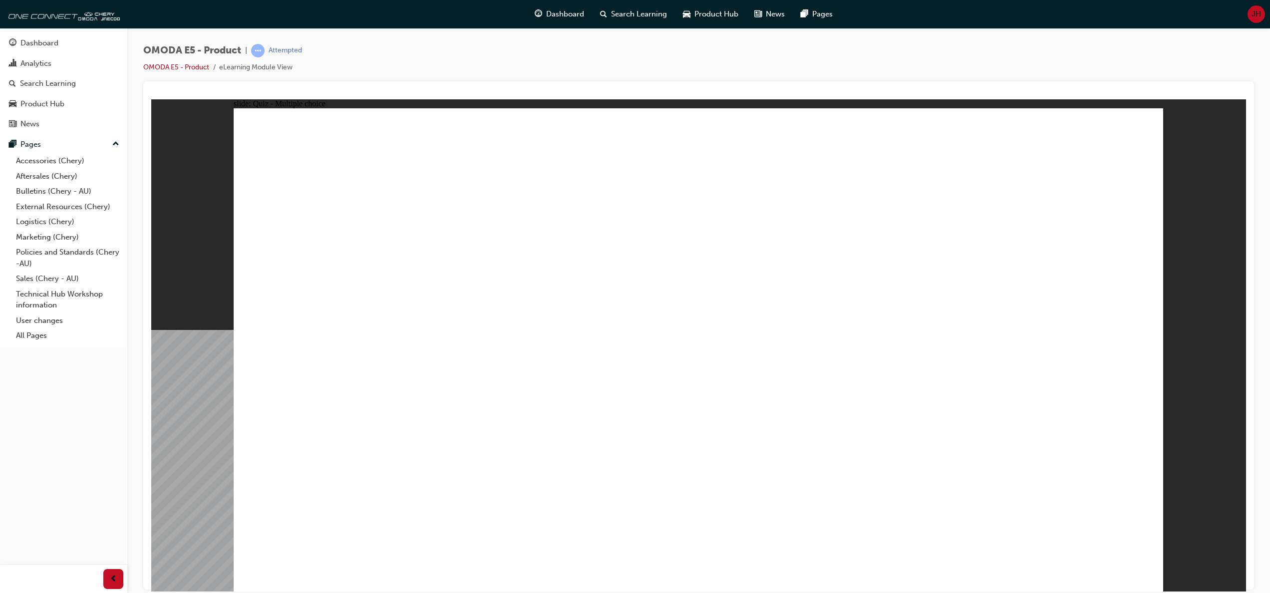
radio input "true"
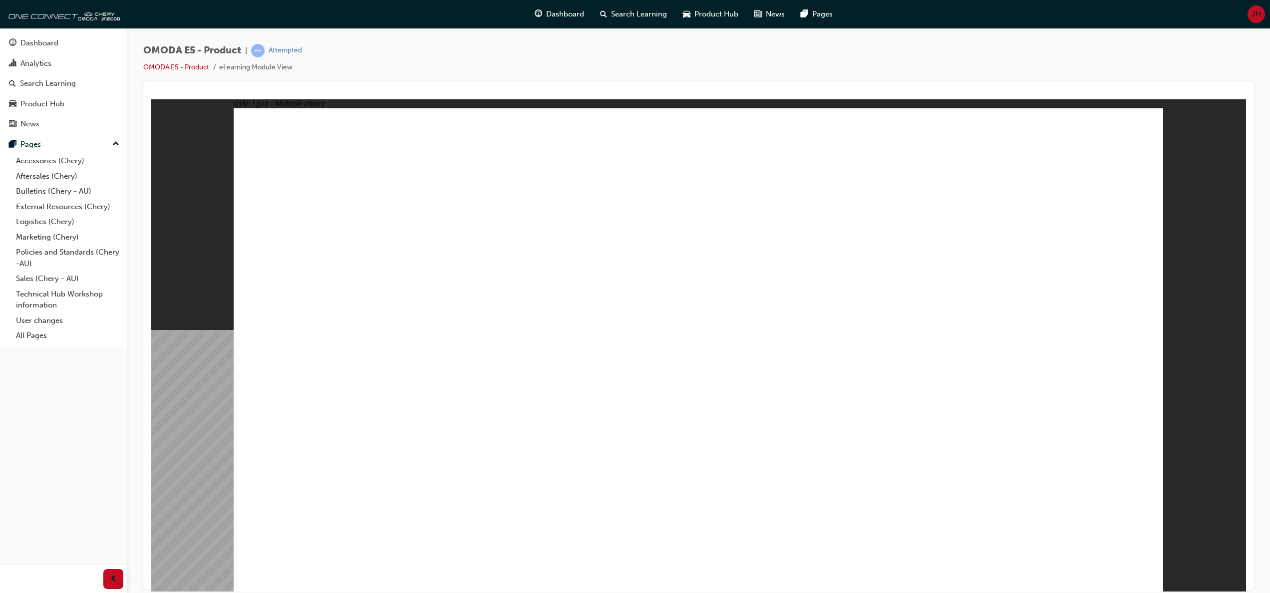
radio input "true"
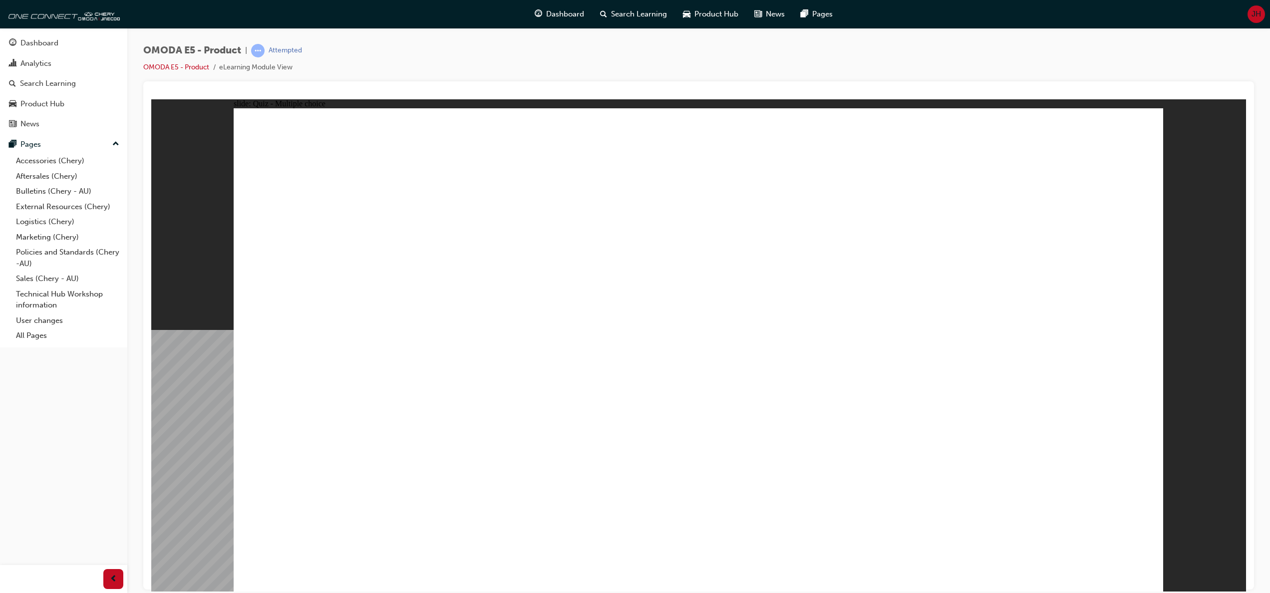
radio input "true"
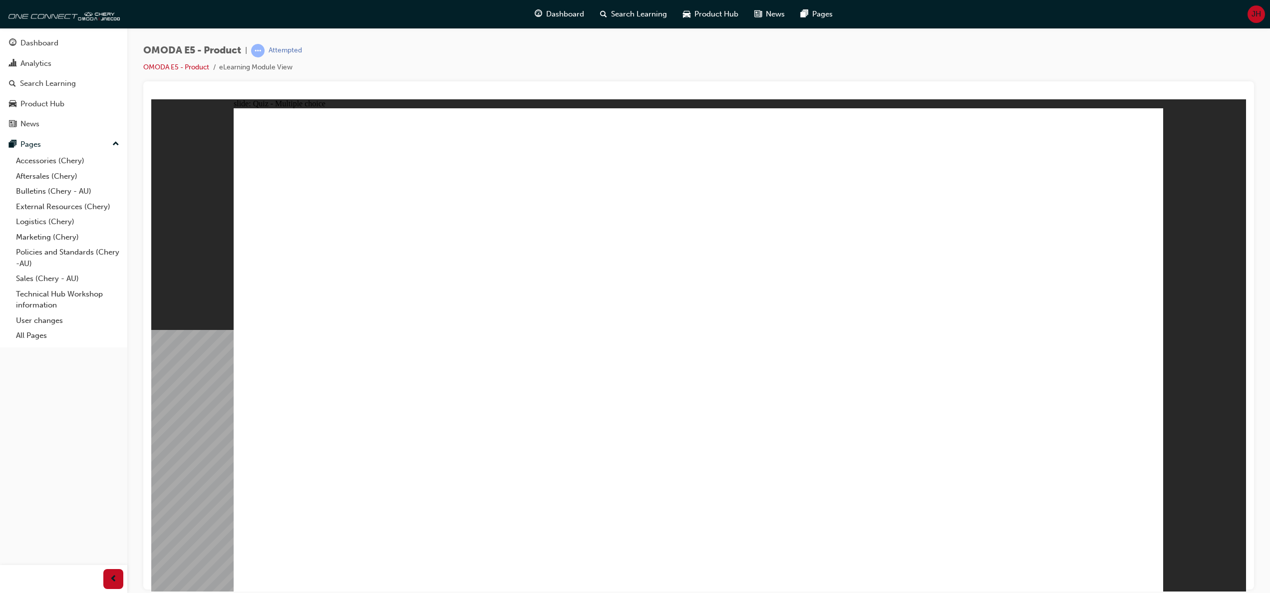
radio input "true"
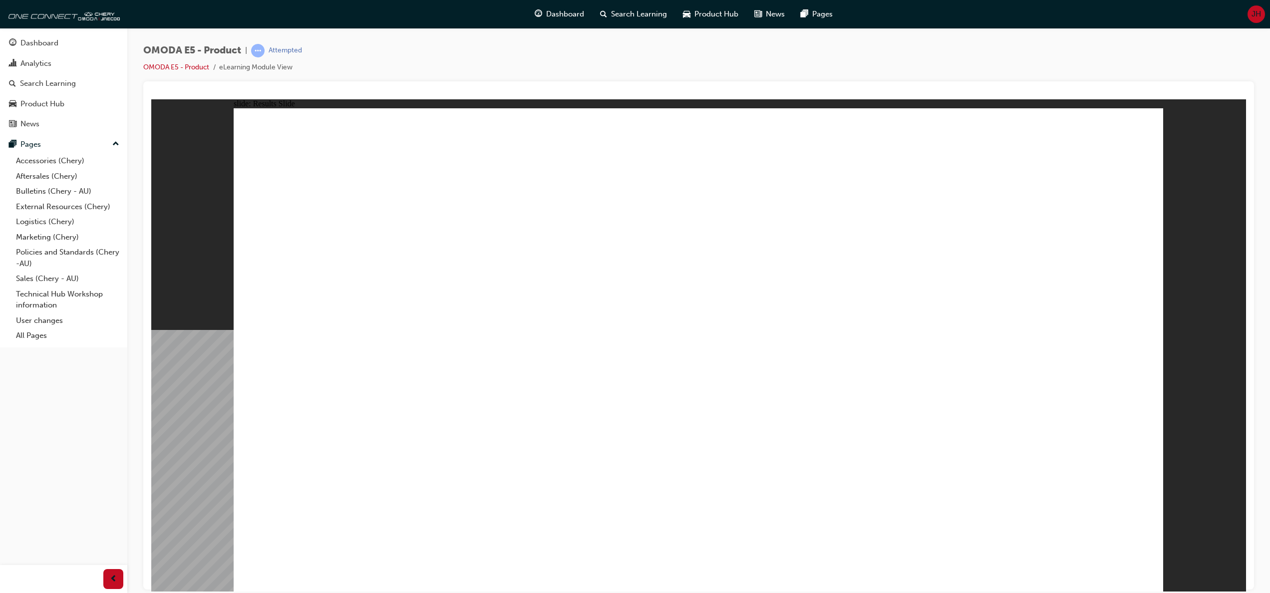
radio input "true"
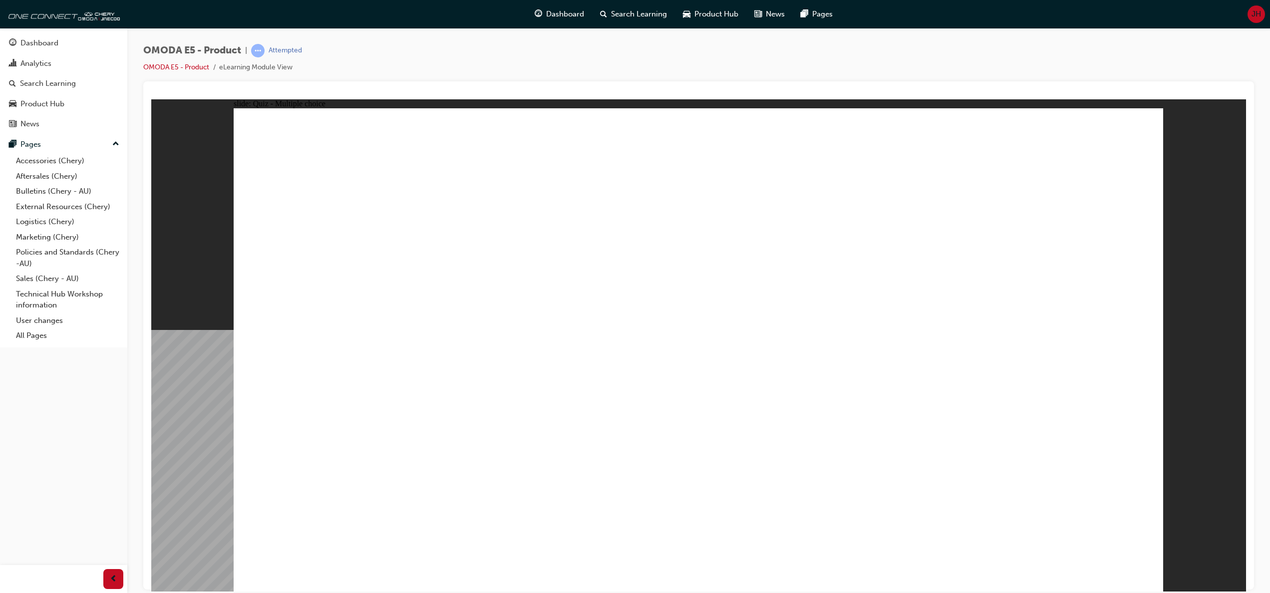
radio input "true"
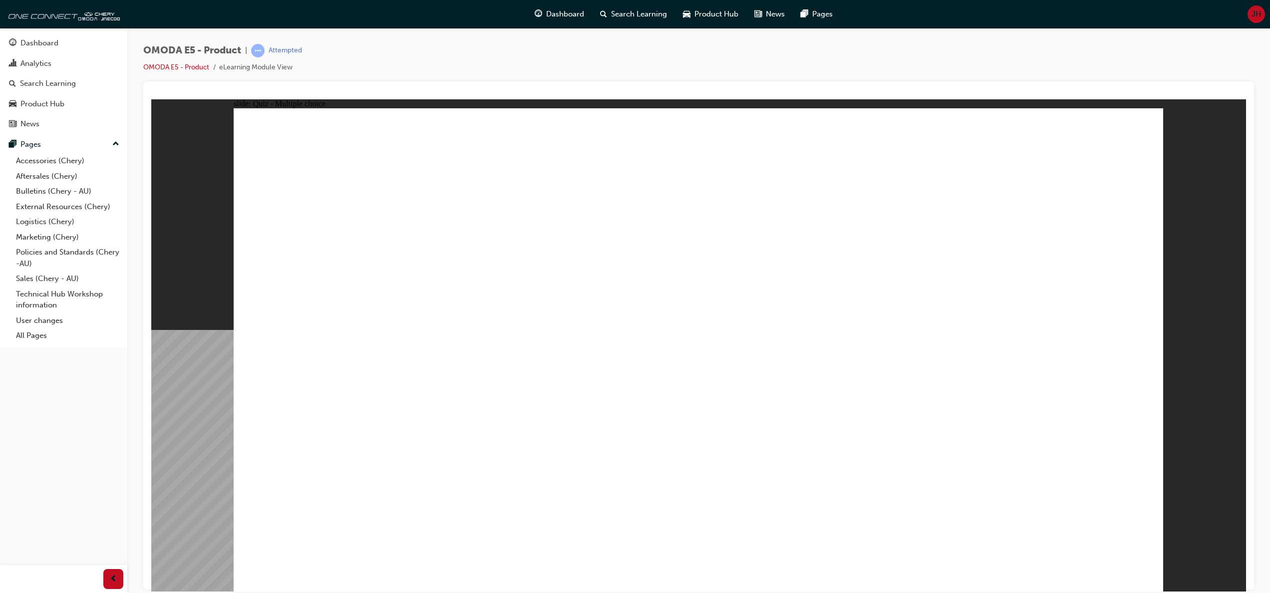
radio input "true"
drag, startPoint x: 823, startPoint y: 374, endPoint x: 843, endPoint y: 471, distance: 98.9
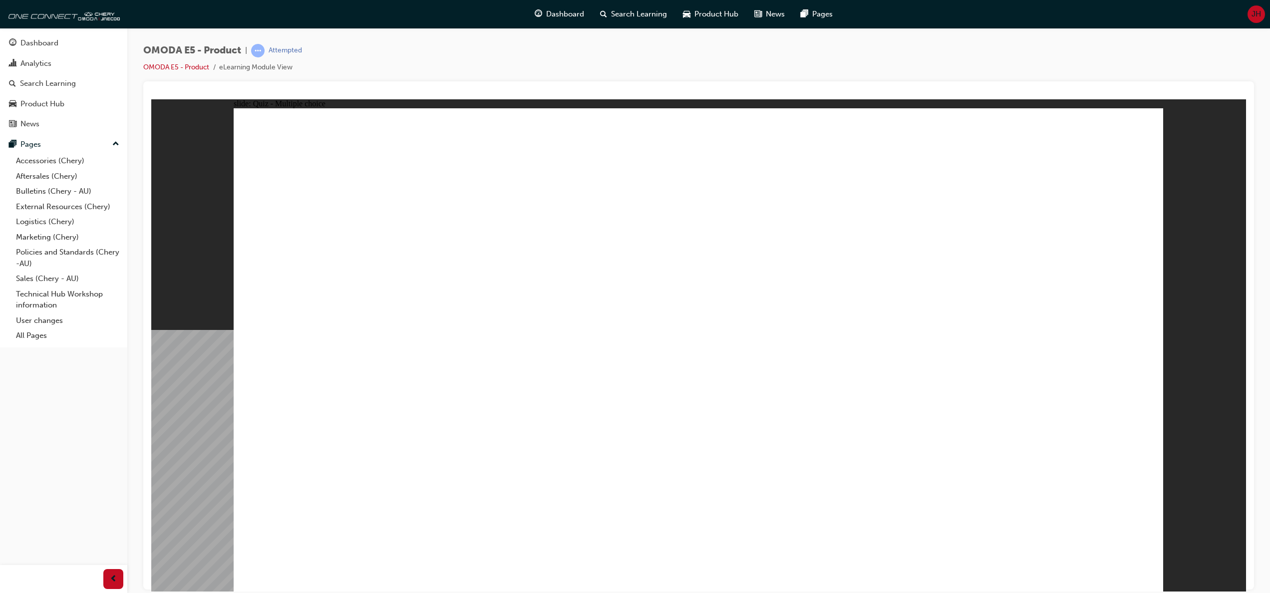
radio input "true"
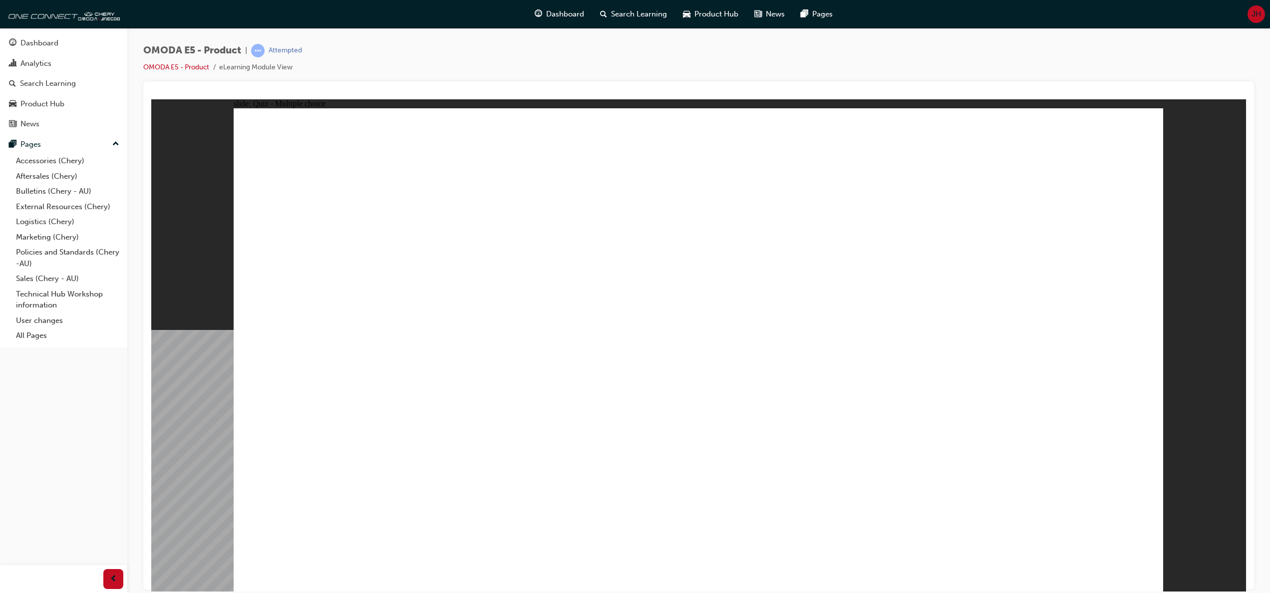
radio input "true"
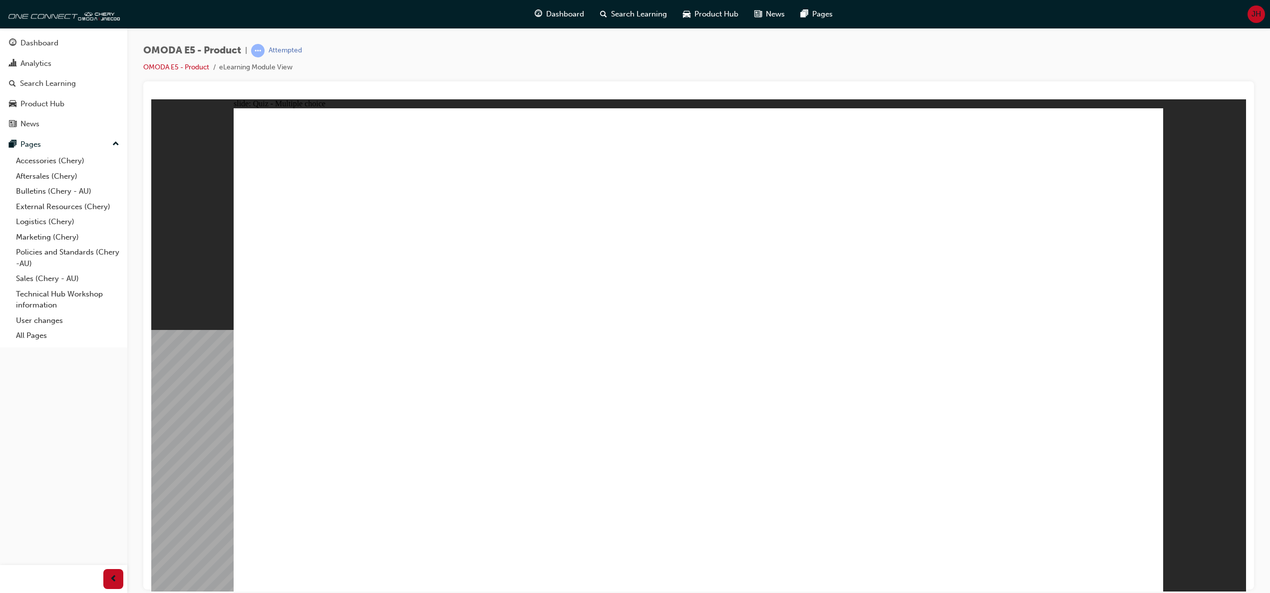
radio input "true"
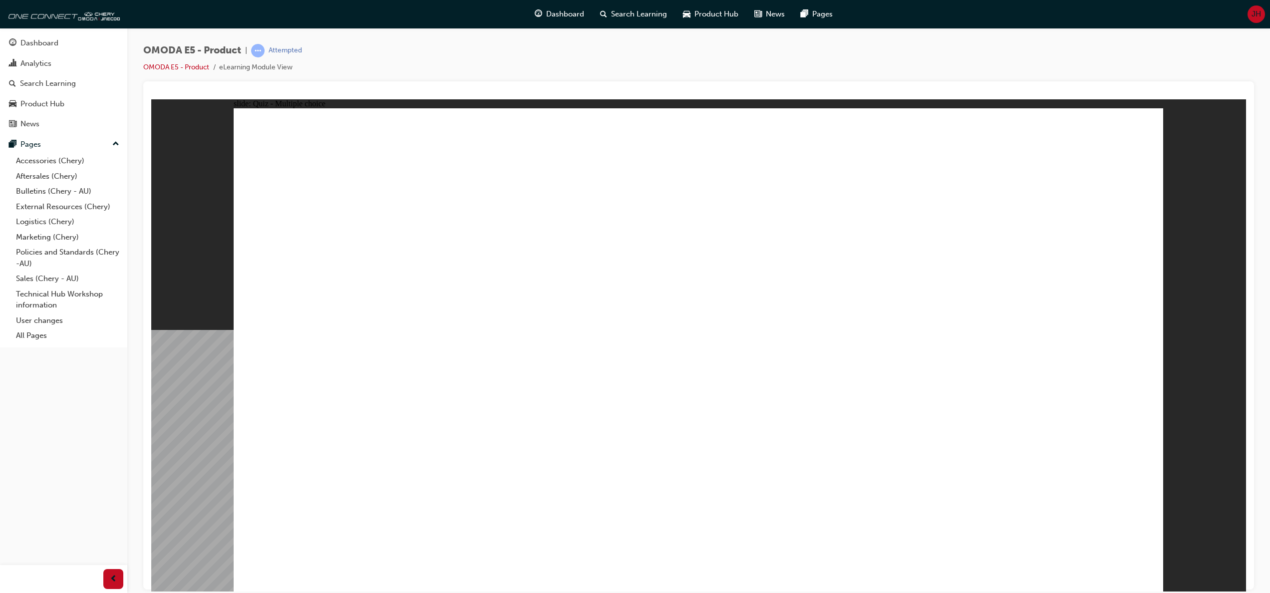
radio input "true"
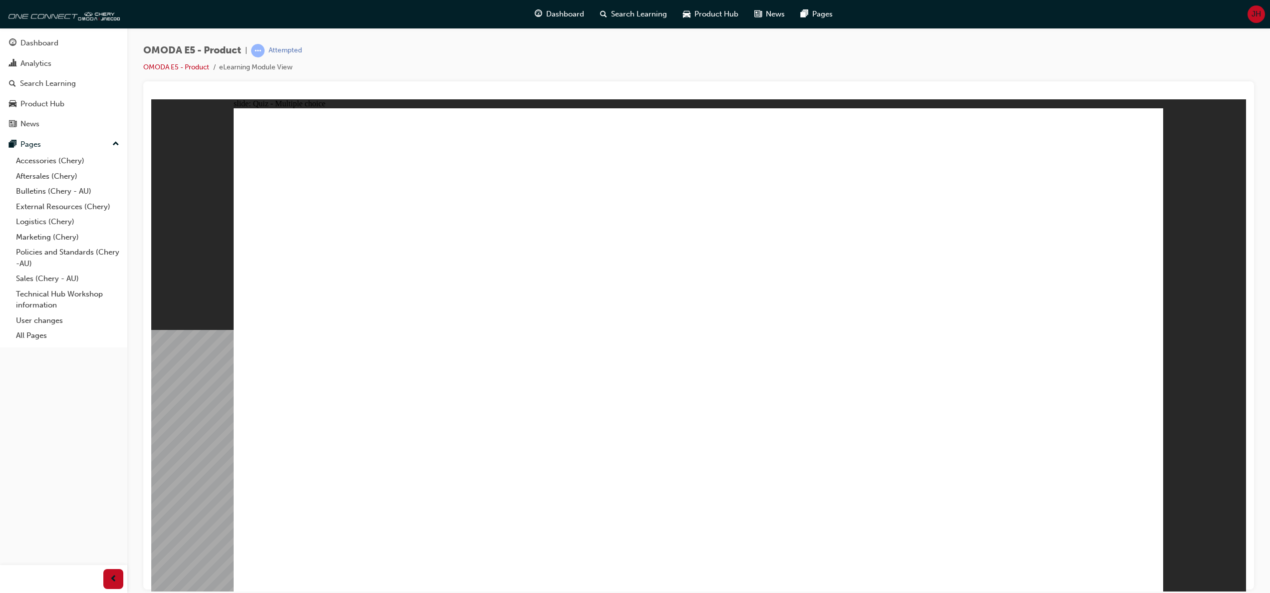
radio input "true"
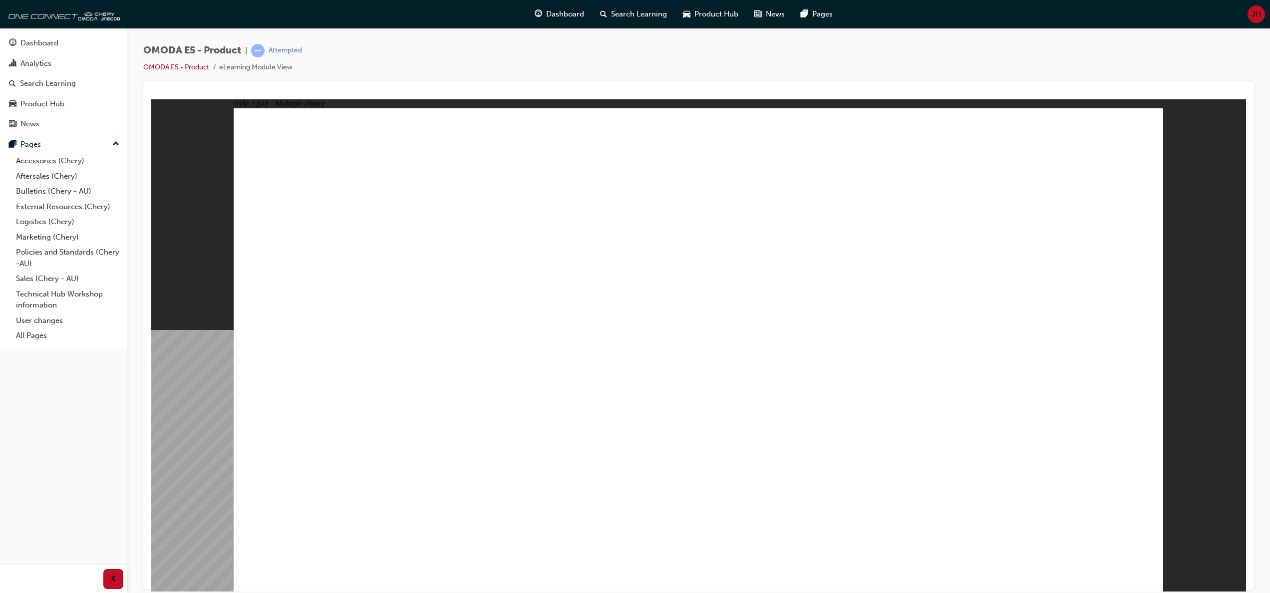
radio input "true"
